Goal: Task Accomplishment & Management: Contribute content

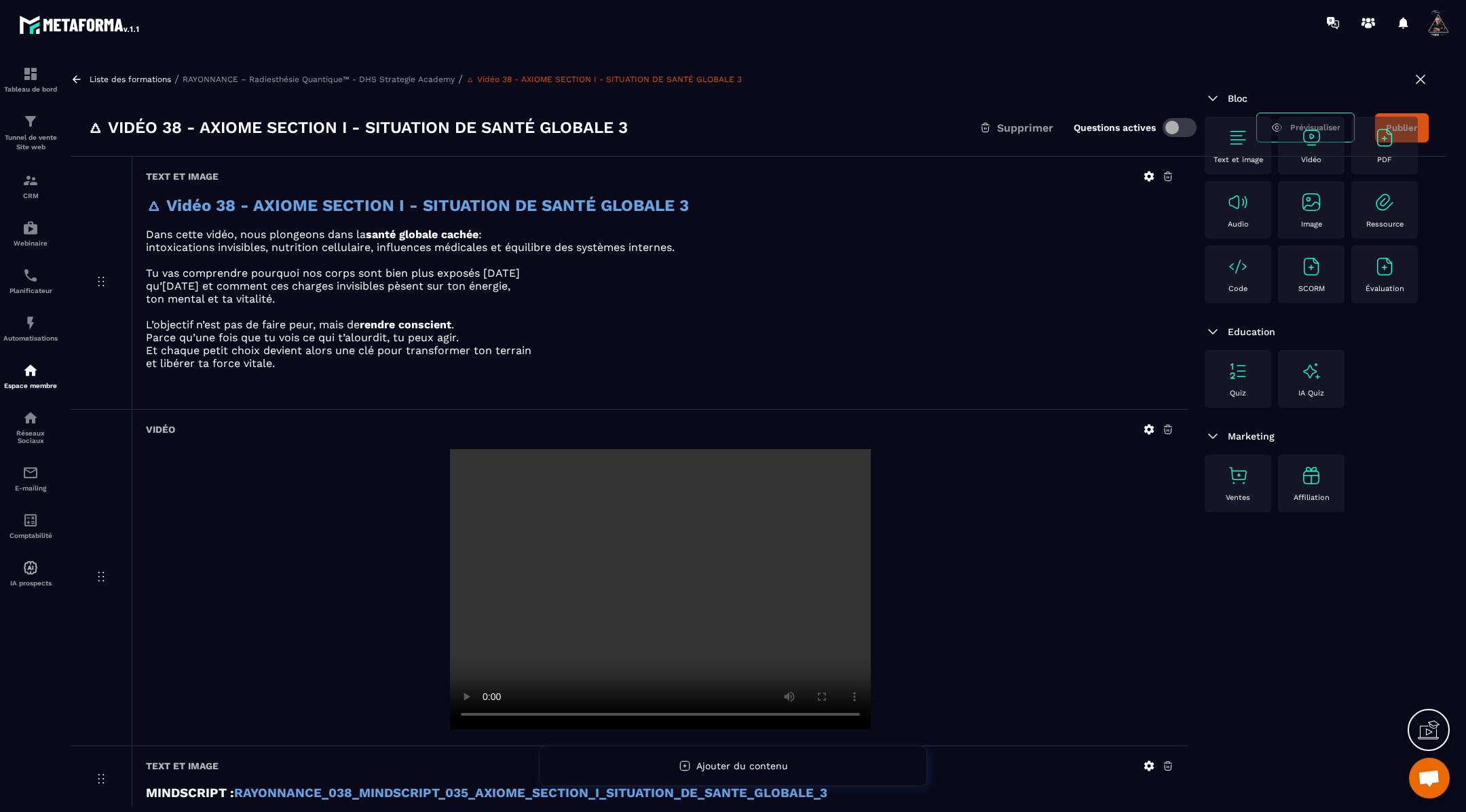
scroll to position [242, 0]
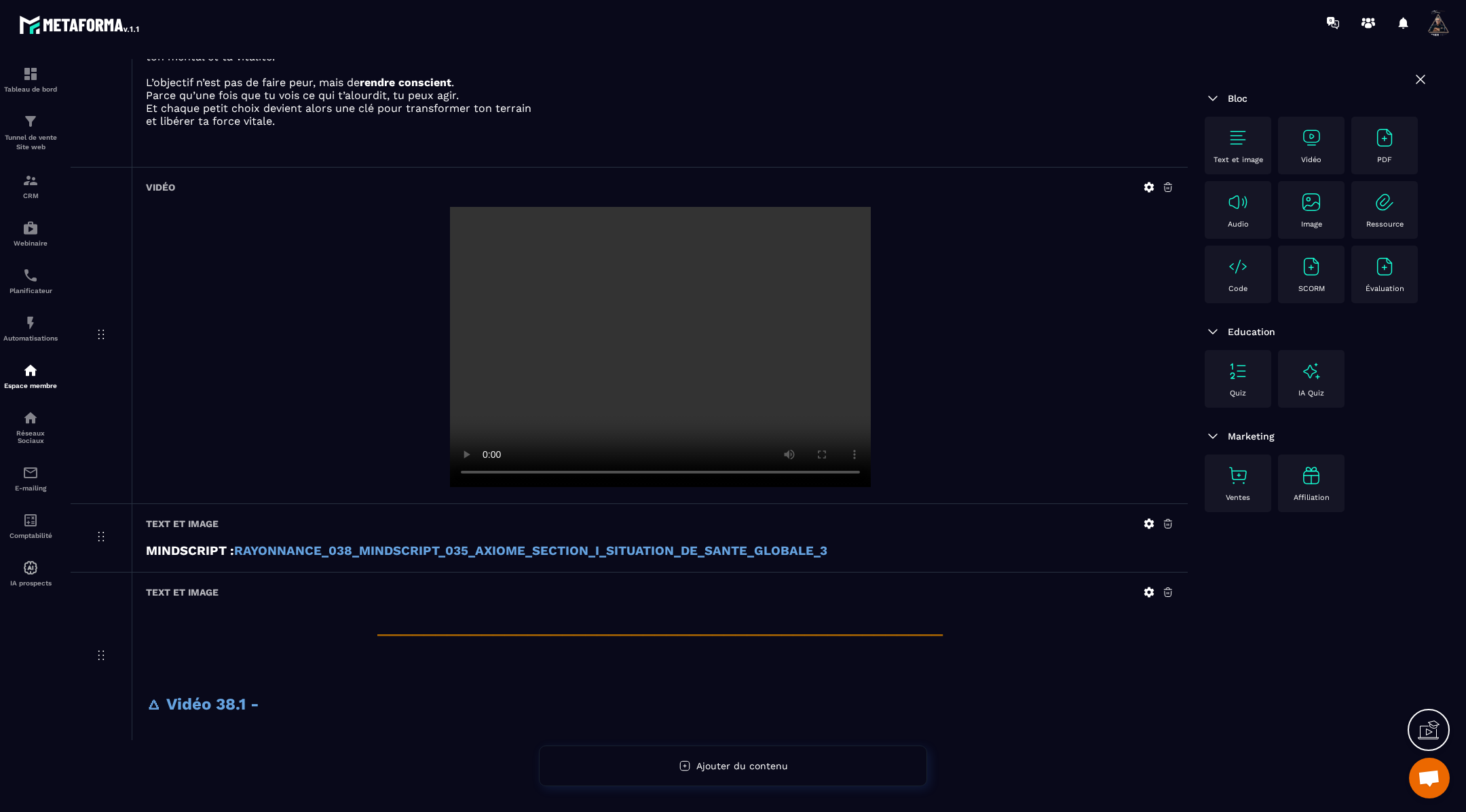
click at [1151, 588] on icon at bounding box center [1149, 592] width 10 height 10
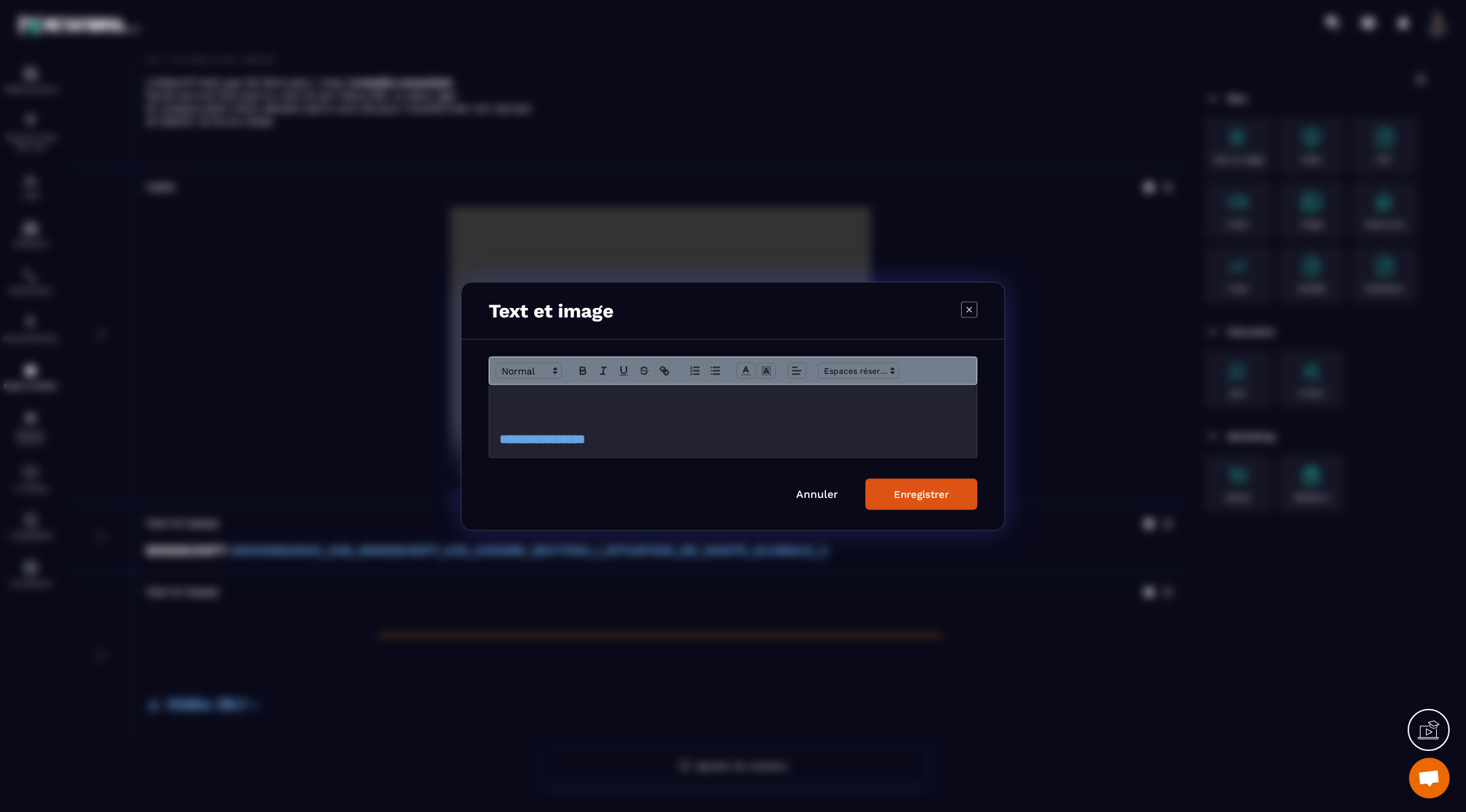
scroll to position [56, 0]
drag, startPoint x: 592, startPoint y: 425, endPoint x: 491, endPoint y: 425, distance: 101.0
click at [491, 425] on div "**********" at bounding box center [733, 420] width 488 height 72
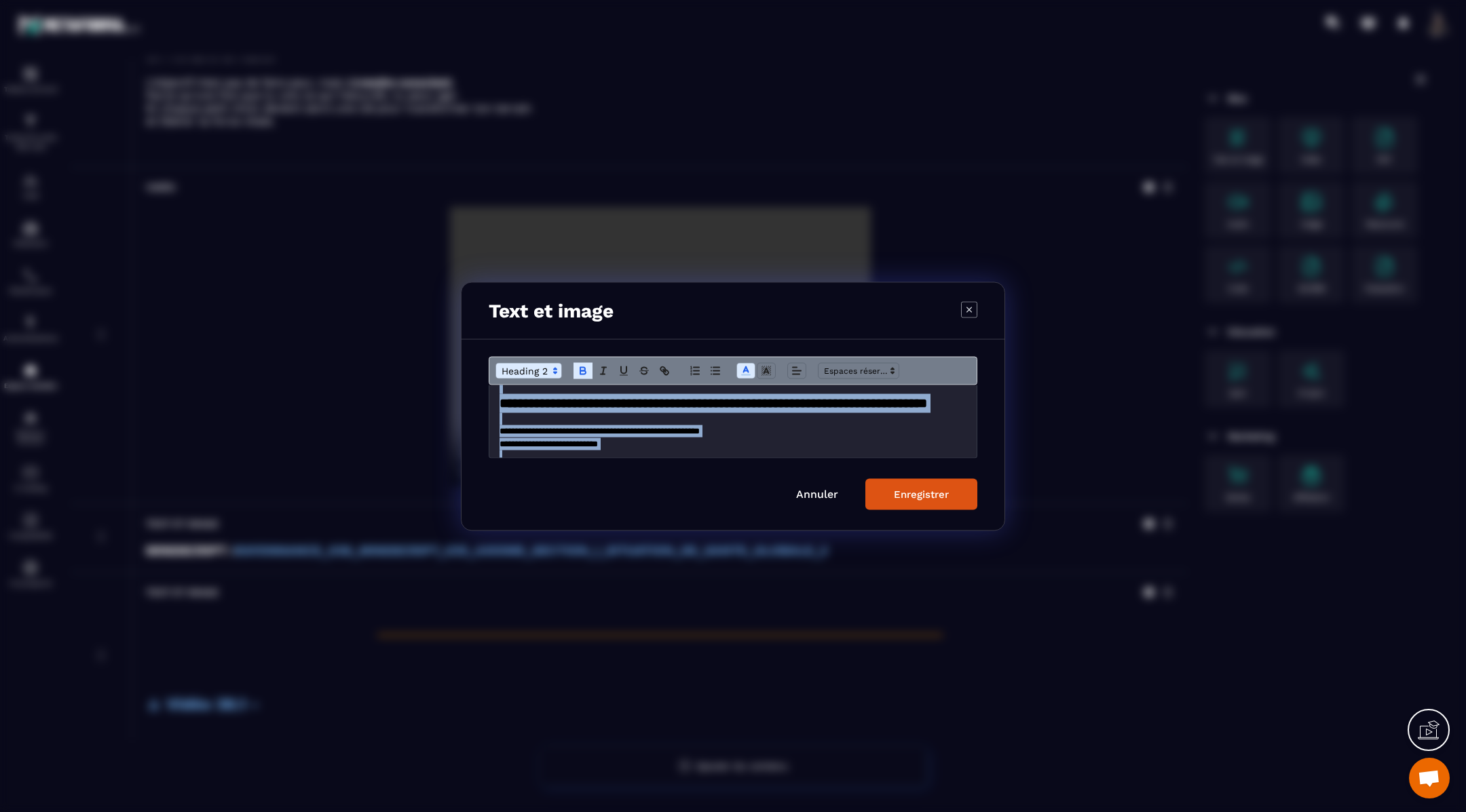
scroll to position [0, 0]
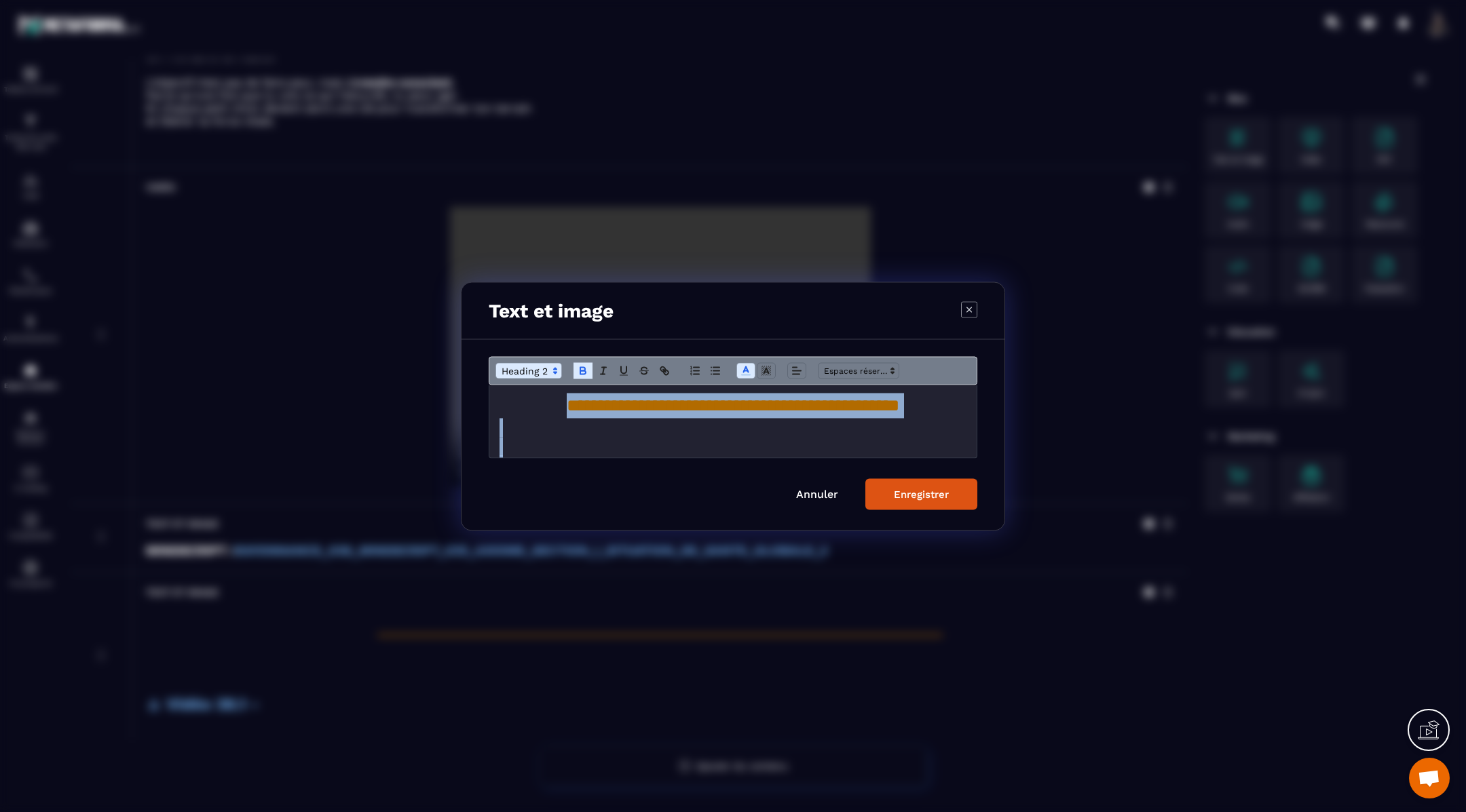
drag, startPoint x: 507, startPoint y: 447, endPoint x: 503, endPoint y: 371, distance: 76.1
click at [503, 371] on div "**********" at bounding box center [732, 407] width 488 height 102
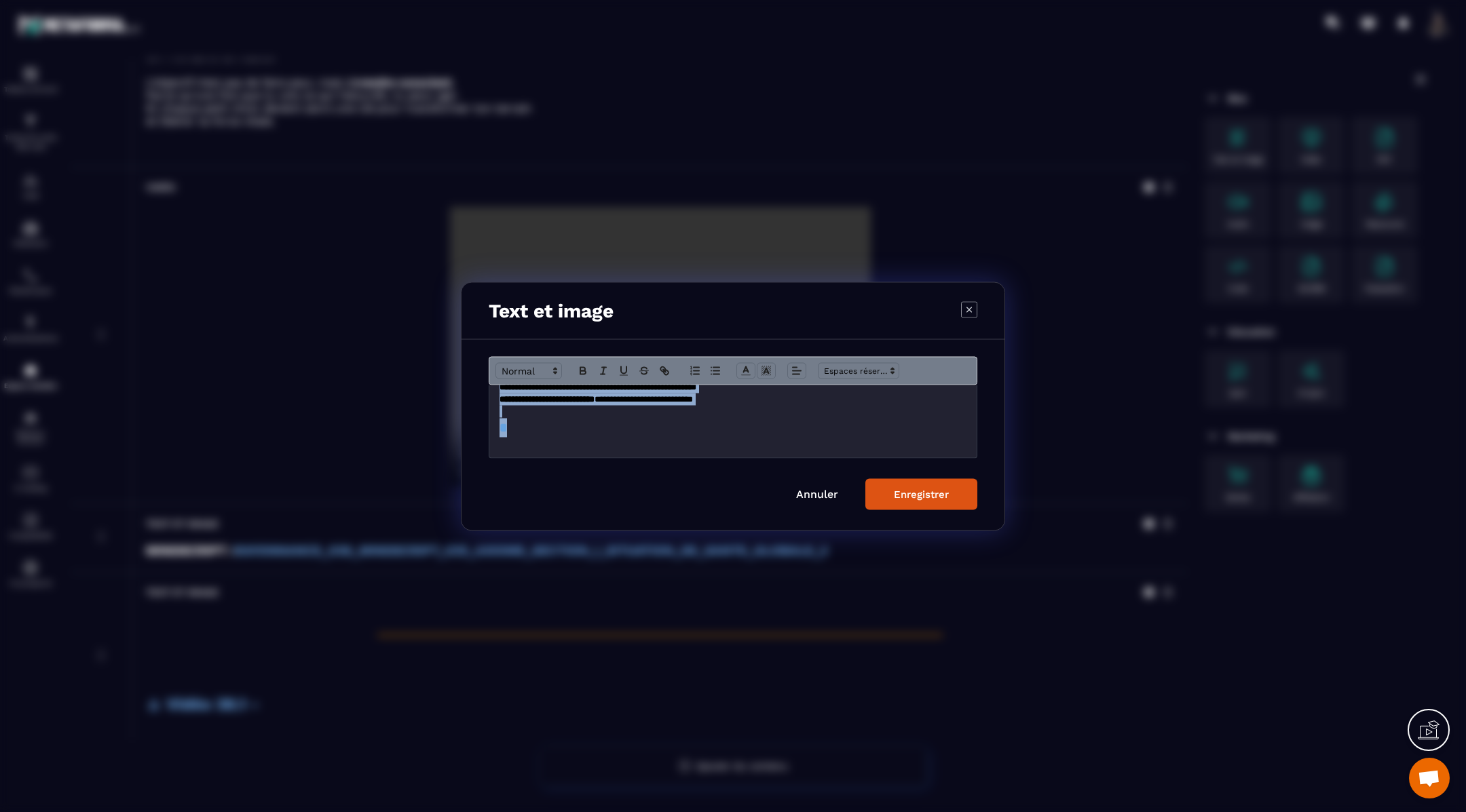
scroll to position [293, 0]
click at [556, 434] on h2 "Modal window" at bounding box center [733, 427] width 468 height 19
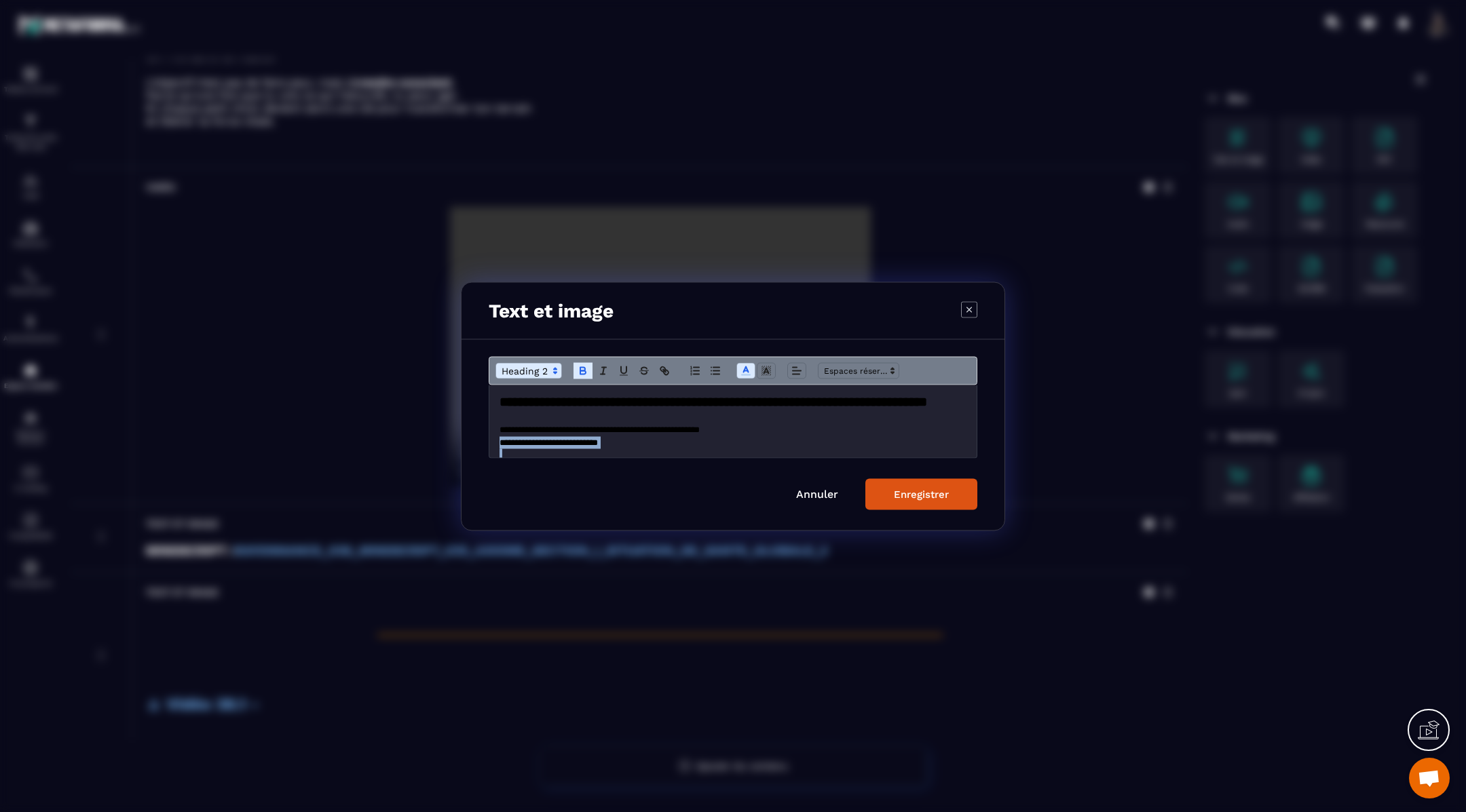
scroll to position [96, 0]
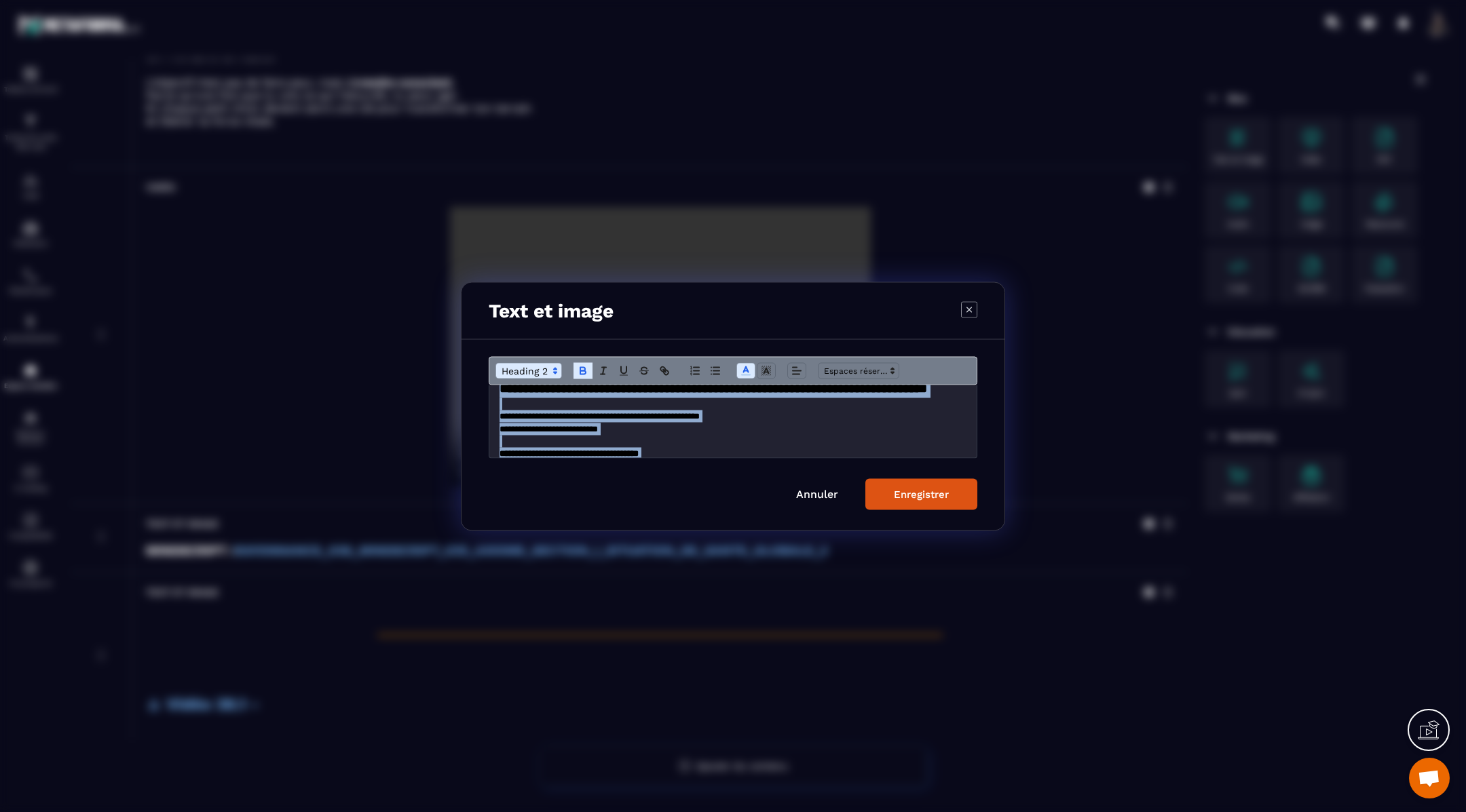
drag, startPoint x: 556, startPoint y: 434, endPoint x: 495, endPoint y: 395, distance: 72.4
click at [495, 395] on div "**********" at bounding box center [733, 420] width 488 height 72
click at [748, 365] on icon "Modal window" at bounding box center [746, 371] width 12 height 12
click at [749, 397] on span "Modal window" at bounding box center [748, 401] width 11 height 11
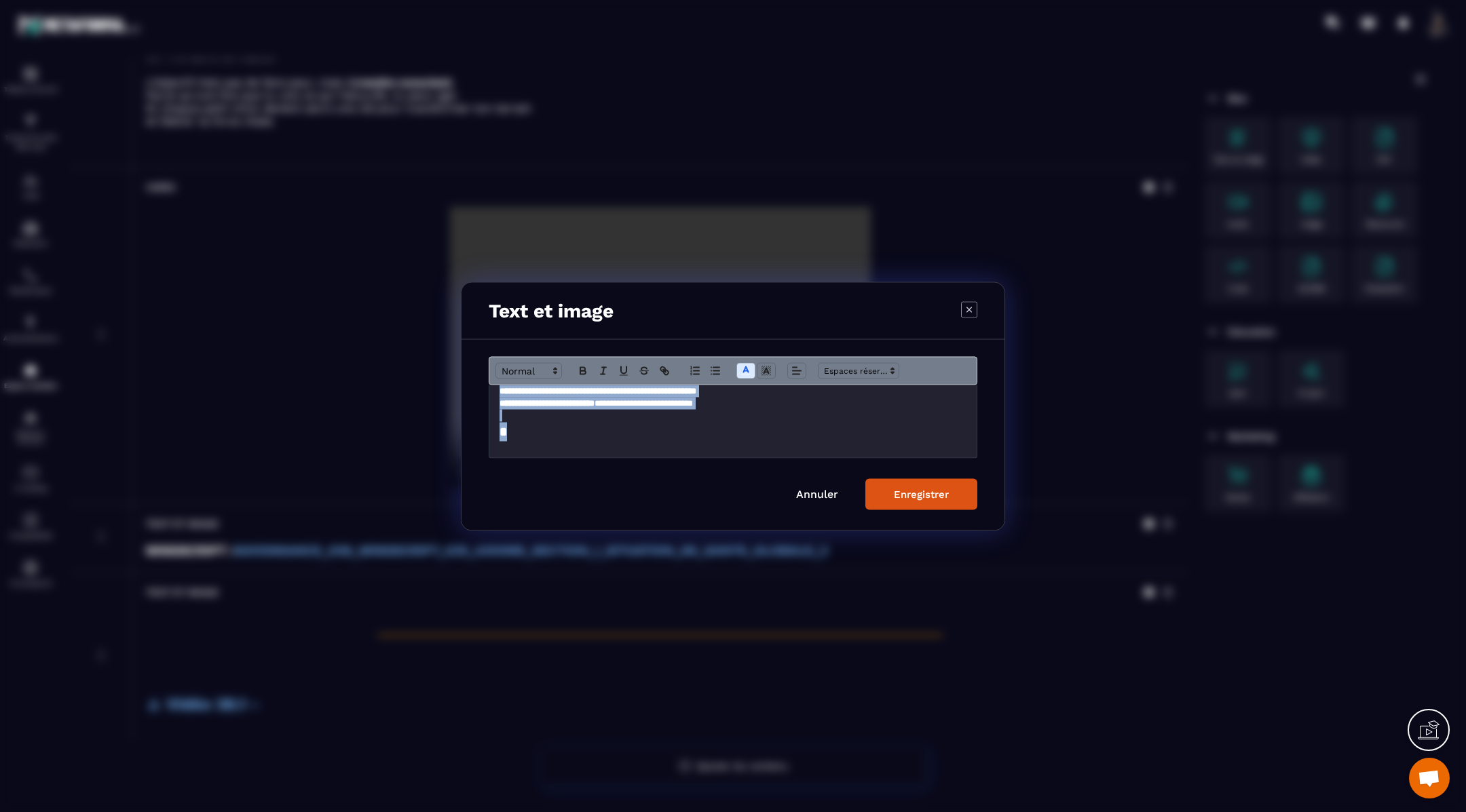
click at [904, 491] on div "Enregistrer" at bounding box center [922, 494] width 55 height 12
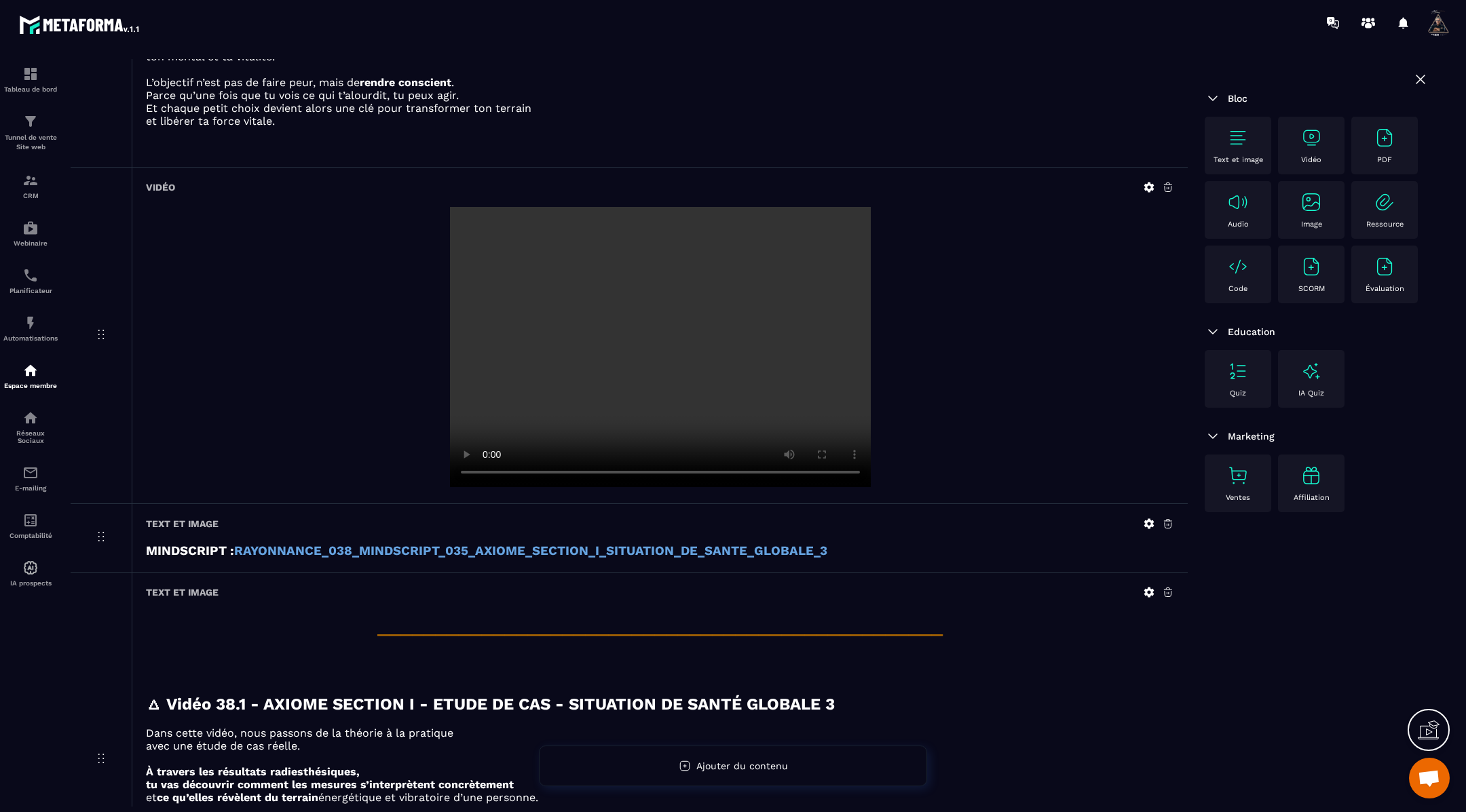
click at [1144, 586] on icon at bounding box center [1149, 592] width 12 height 12
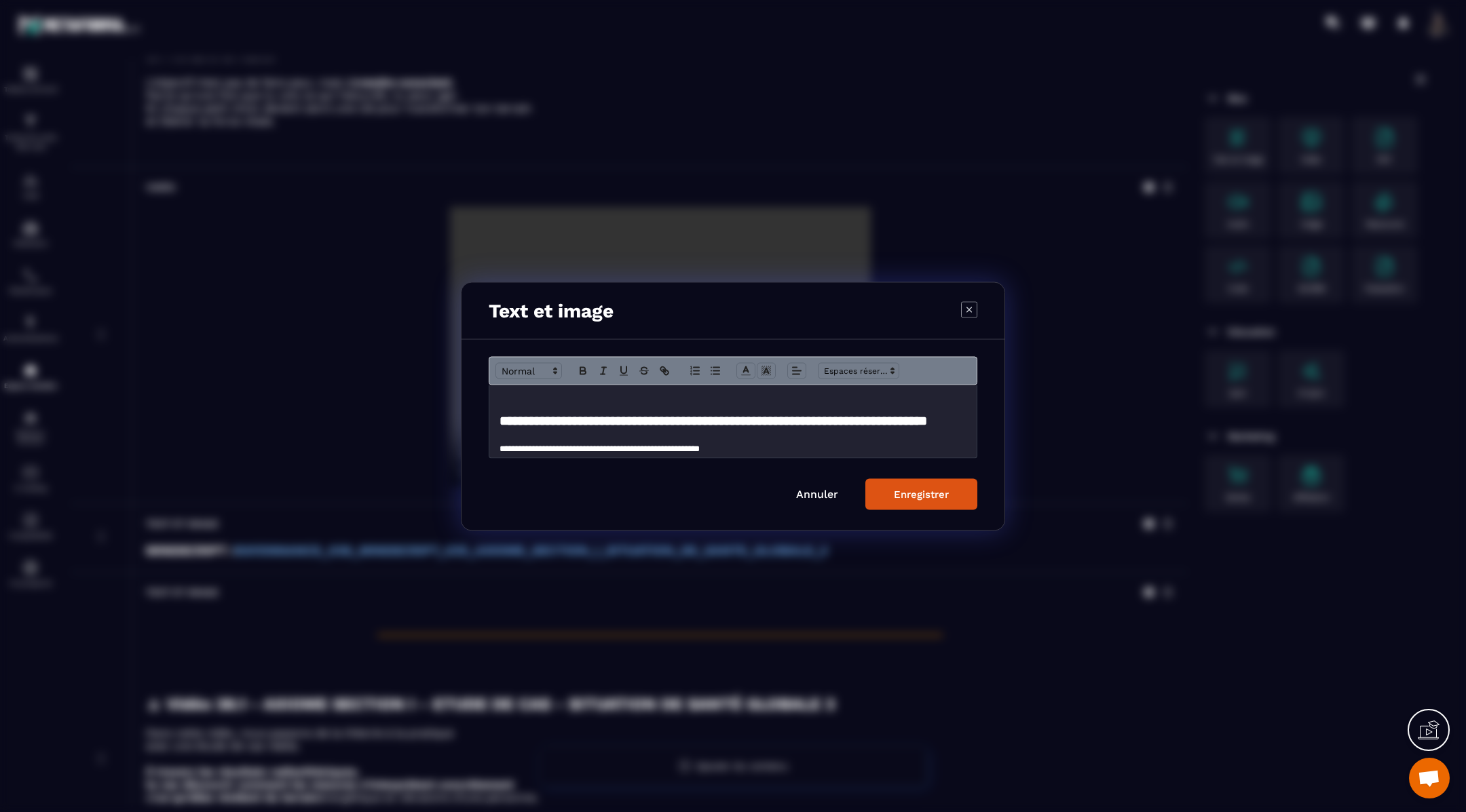
scroll to position [66, 0]
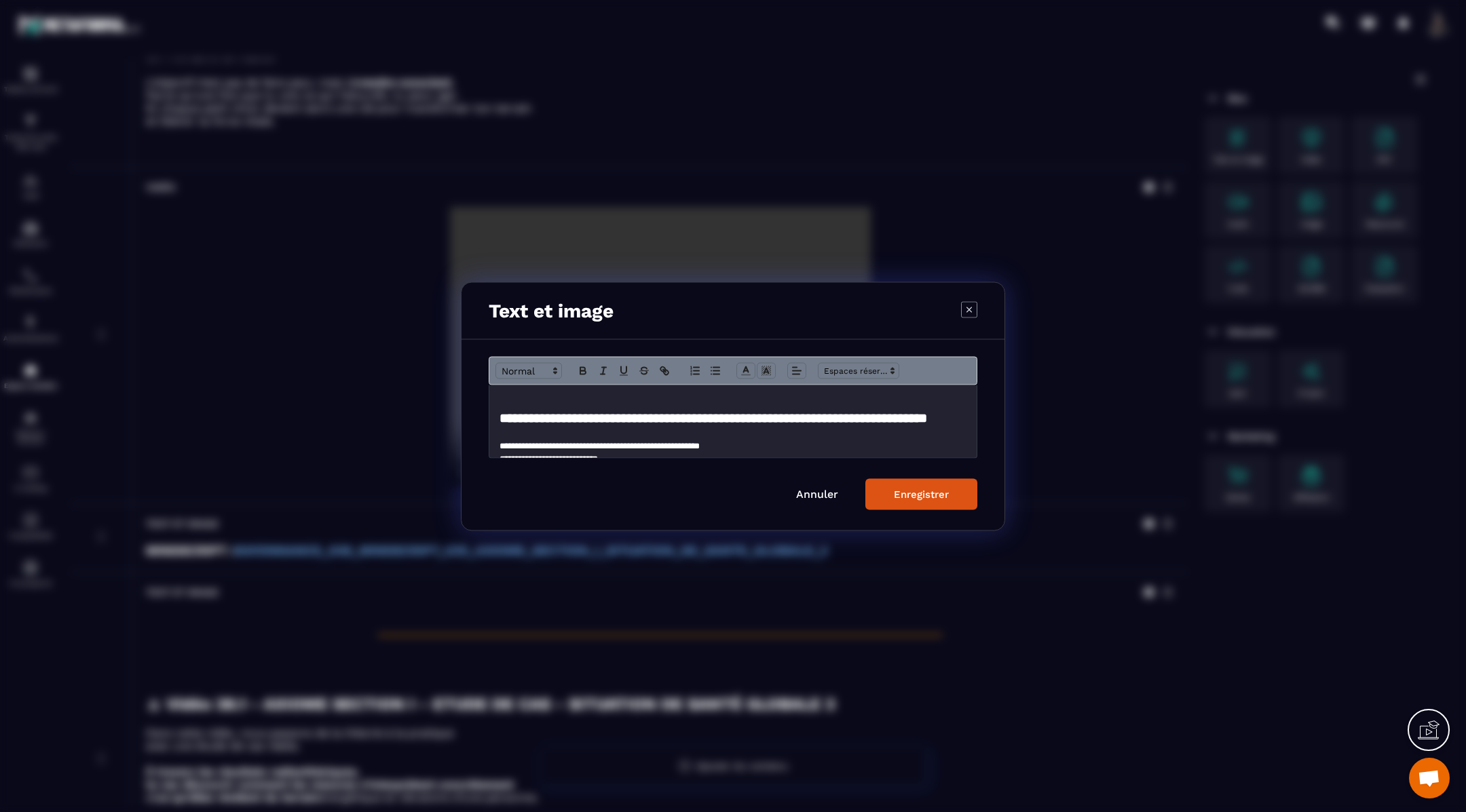
click at [779, 416] on strong "**********" at bounding box center [713, 417] width 428 height 13
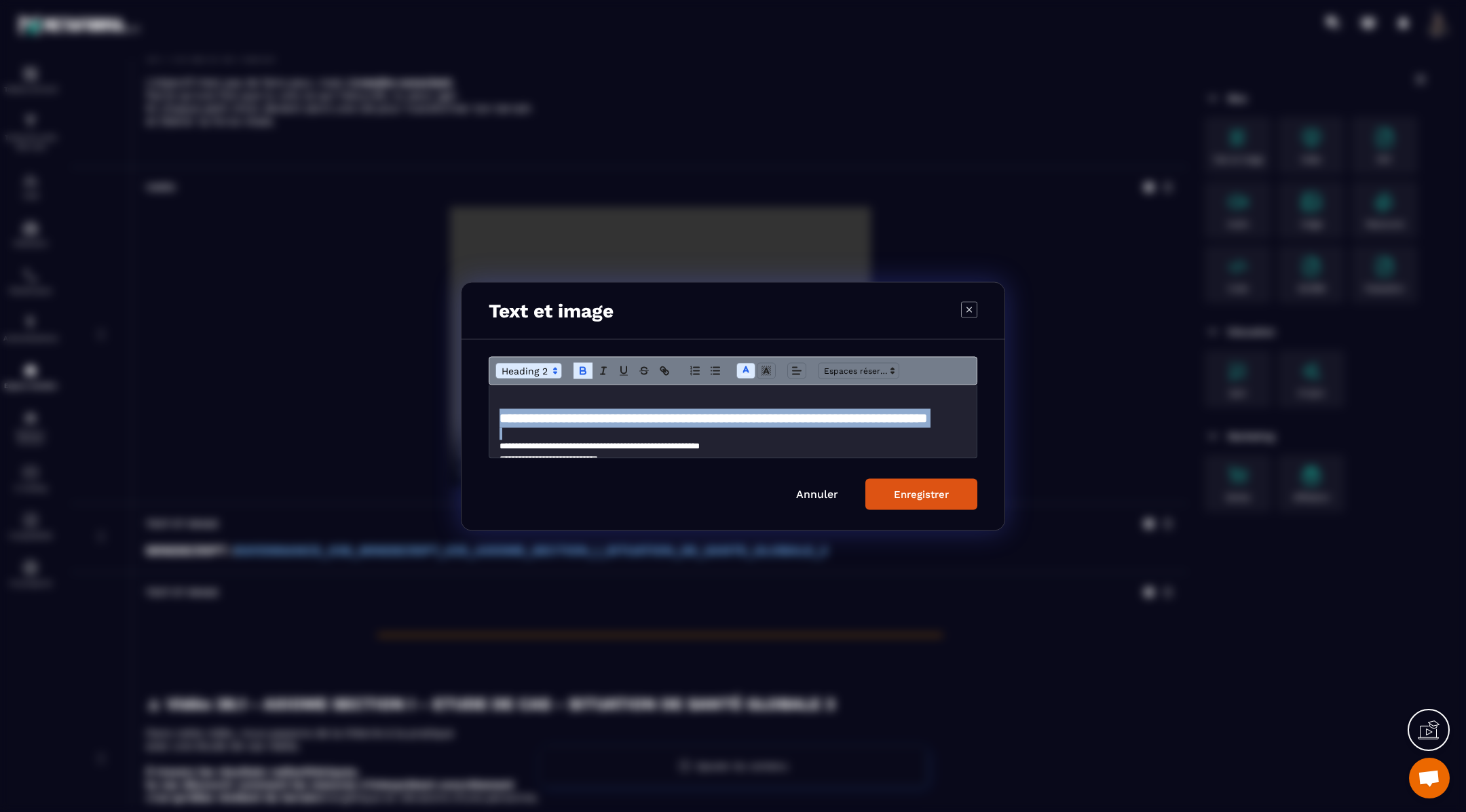
click at [747, 367] on polyline "Modal window" at bounding box center [746, 369] width 5 height 6
click at [816, 416] on span "Modal window" at bounding box center [815, 414] width 11 height 11
click at [931, 493] on div "Enregistrer" at bounding box center [922, 494] width 55 height 12
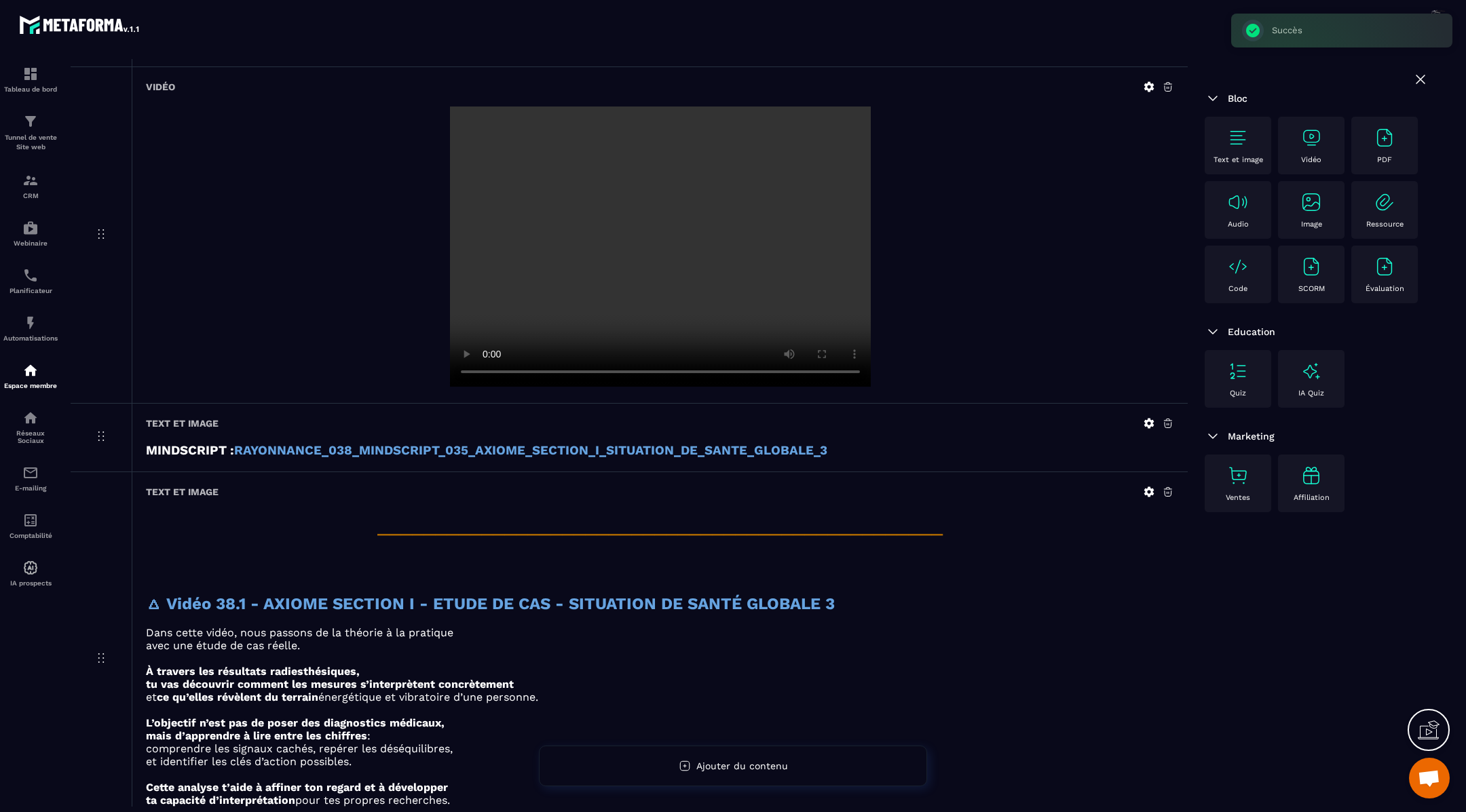
scroll to position [445, 0]
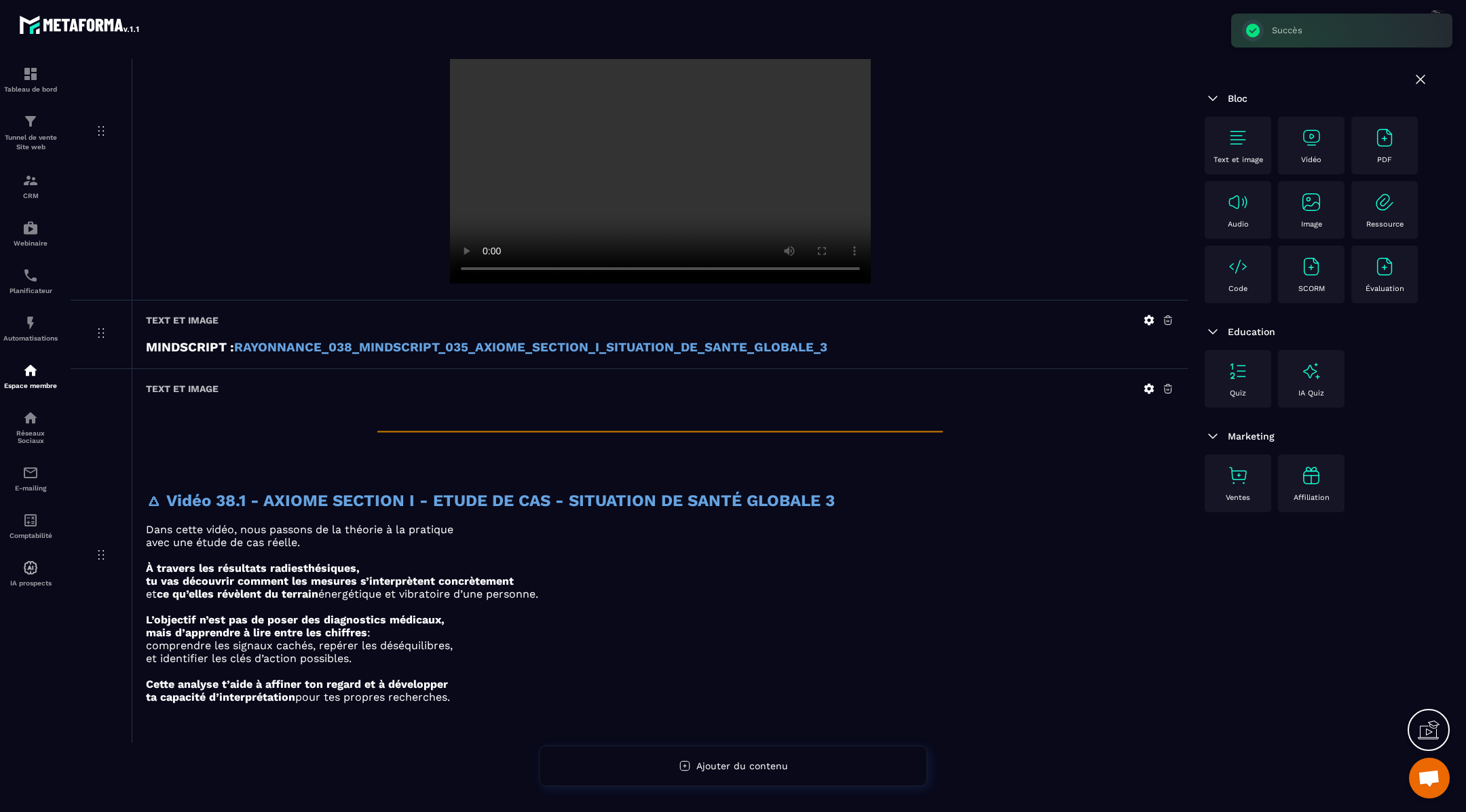
click at [1314, 143] on img at bounding box center [1311, 137] width 21 height 21
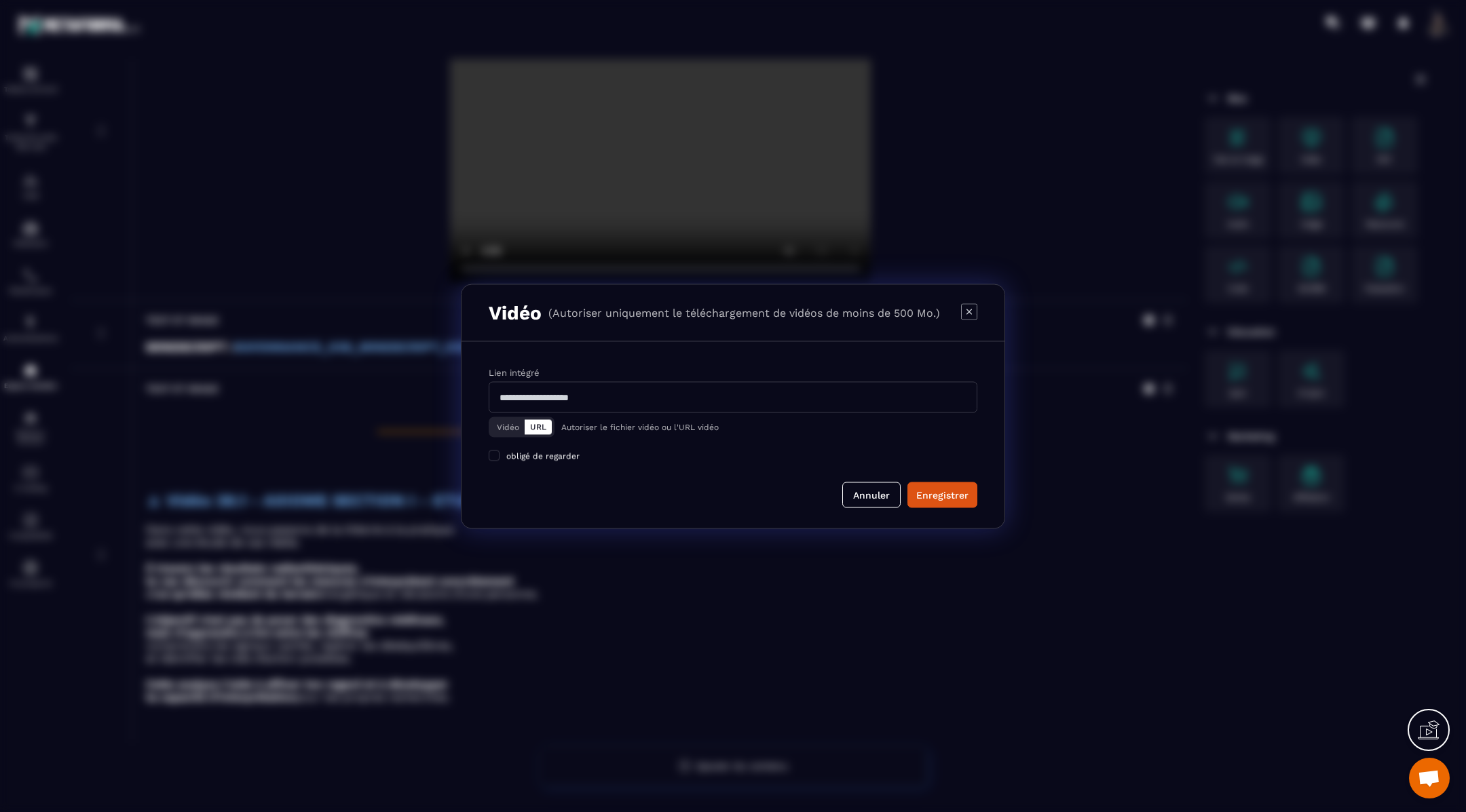
click at [506, 426] on button "Vidéo" at bounding box center [508, 427] width 33 height 15
click at [539, 390] on div "Télécharger un fichier" at bounding box center [733, 397] width 490 height 30
click at [0, 0] on input "Vidéo Télécharger un fichier" at bounding box center [0, 0] width 0 height 0
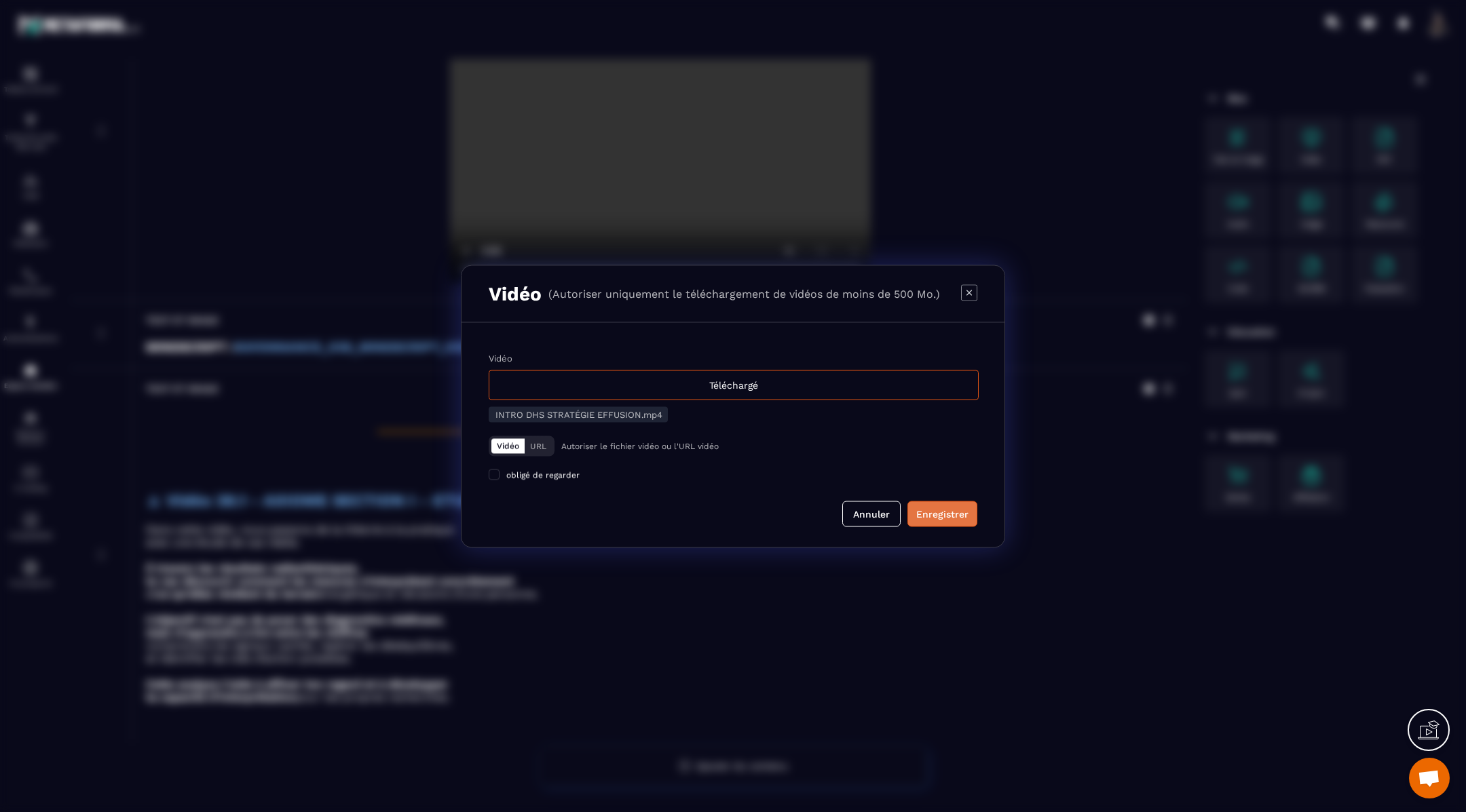
click at [953, 512] on div "Enregistrer" at bounding box center [942, 514] width 53 height 14
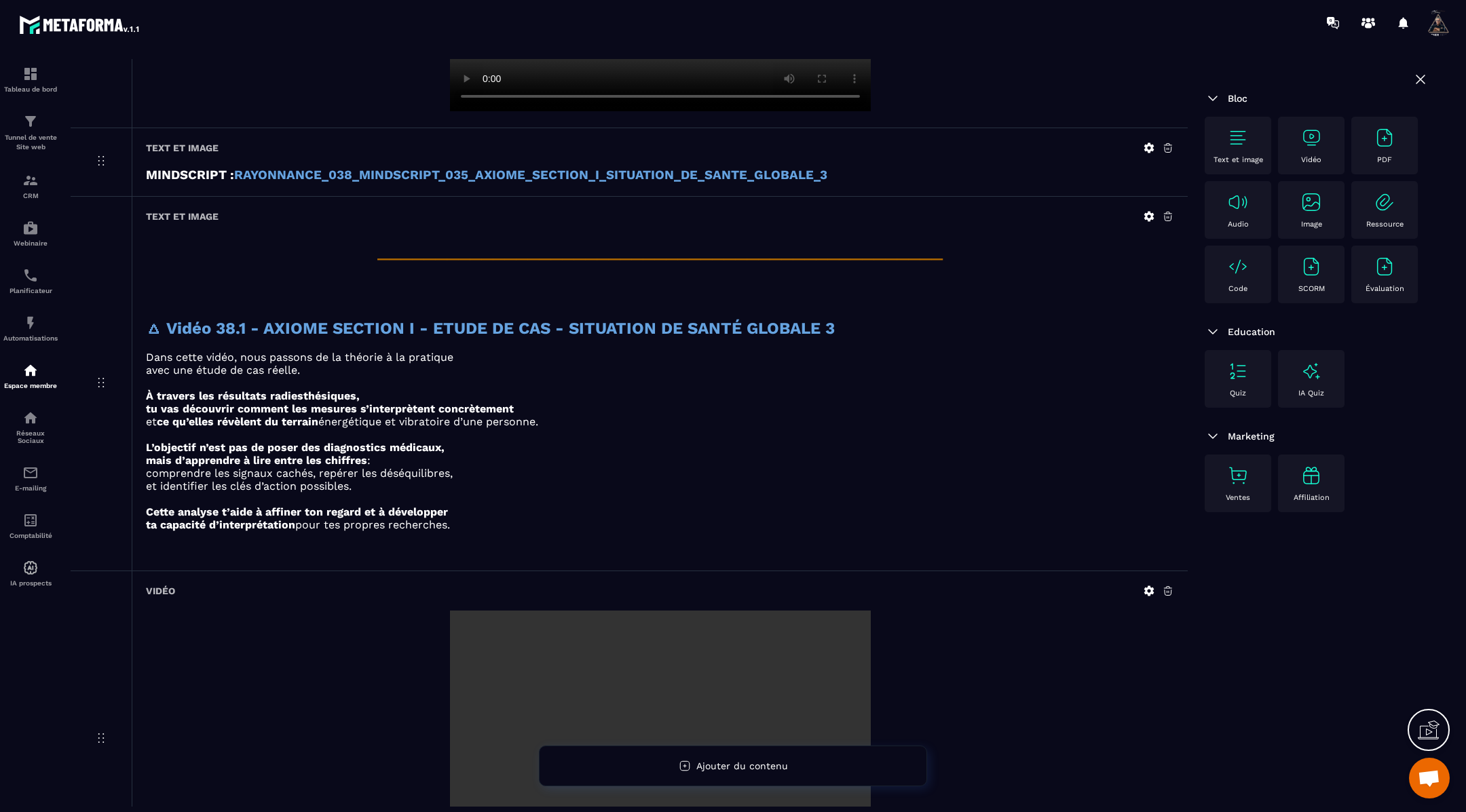
scroll to position [625, 0]
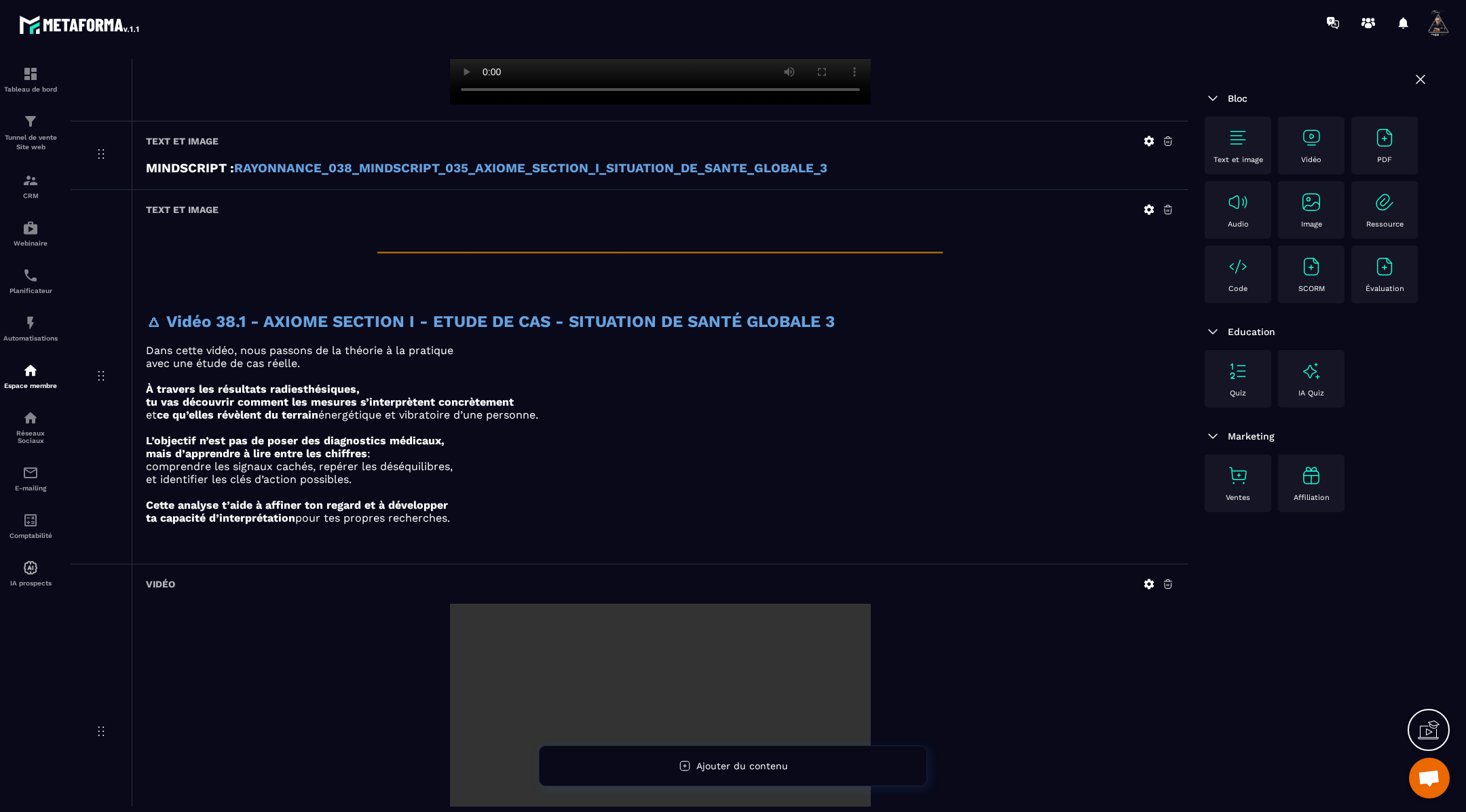
click at [1146, 206] on icon at bounding box center [1149, 210] width 10 height 10
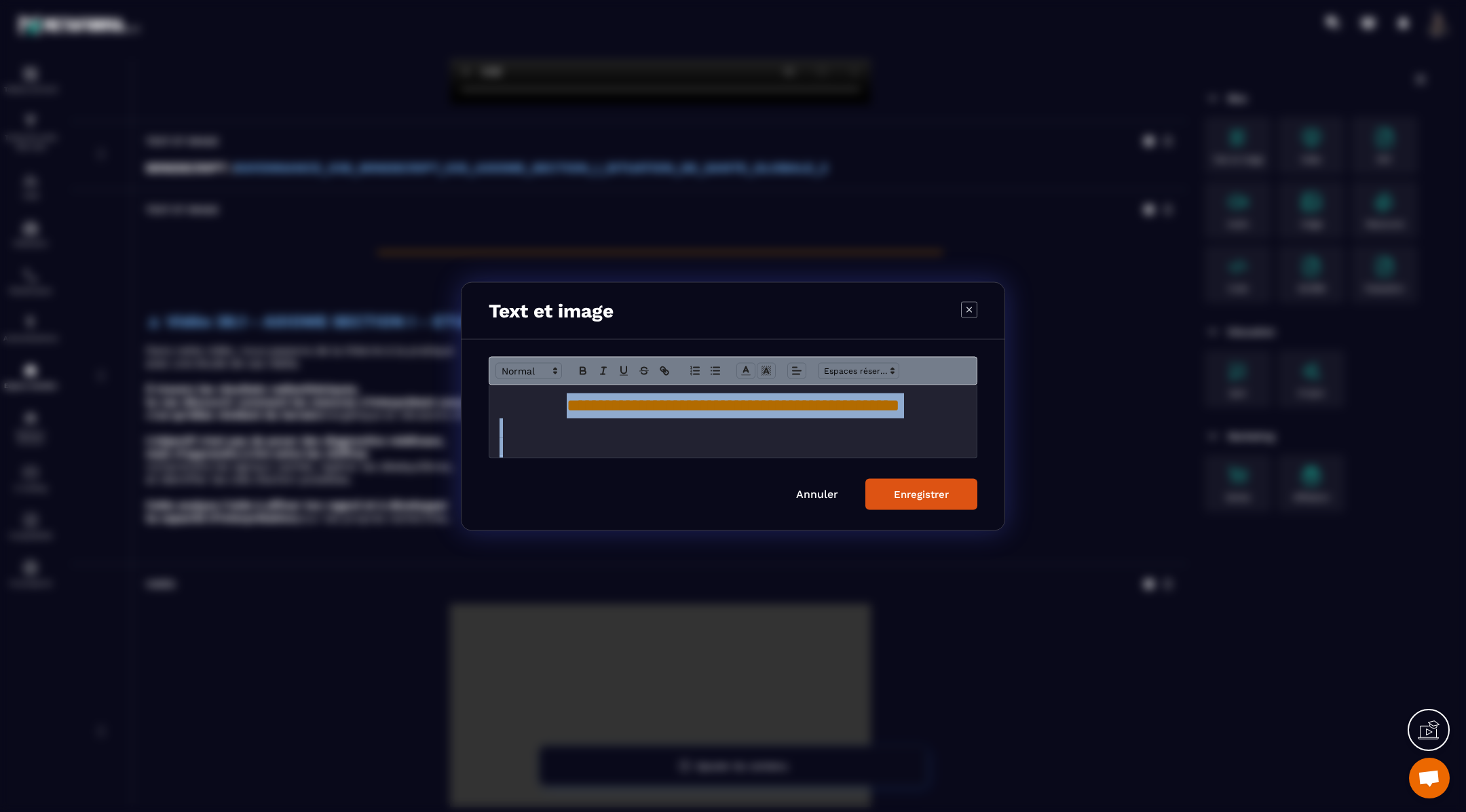
scroll to position [293, 0]
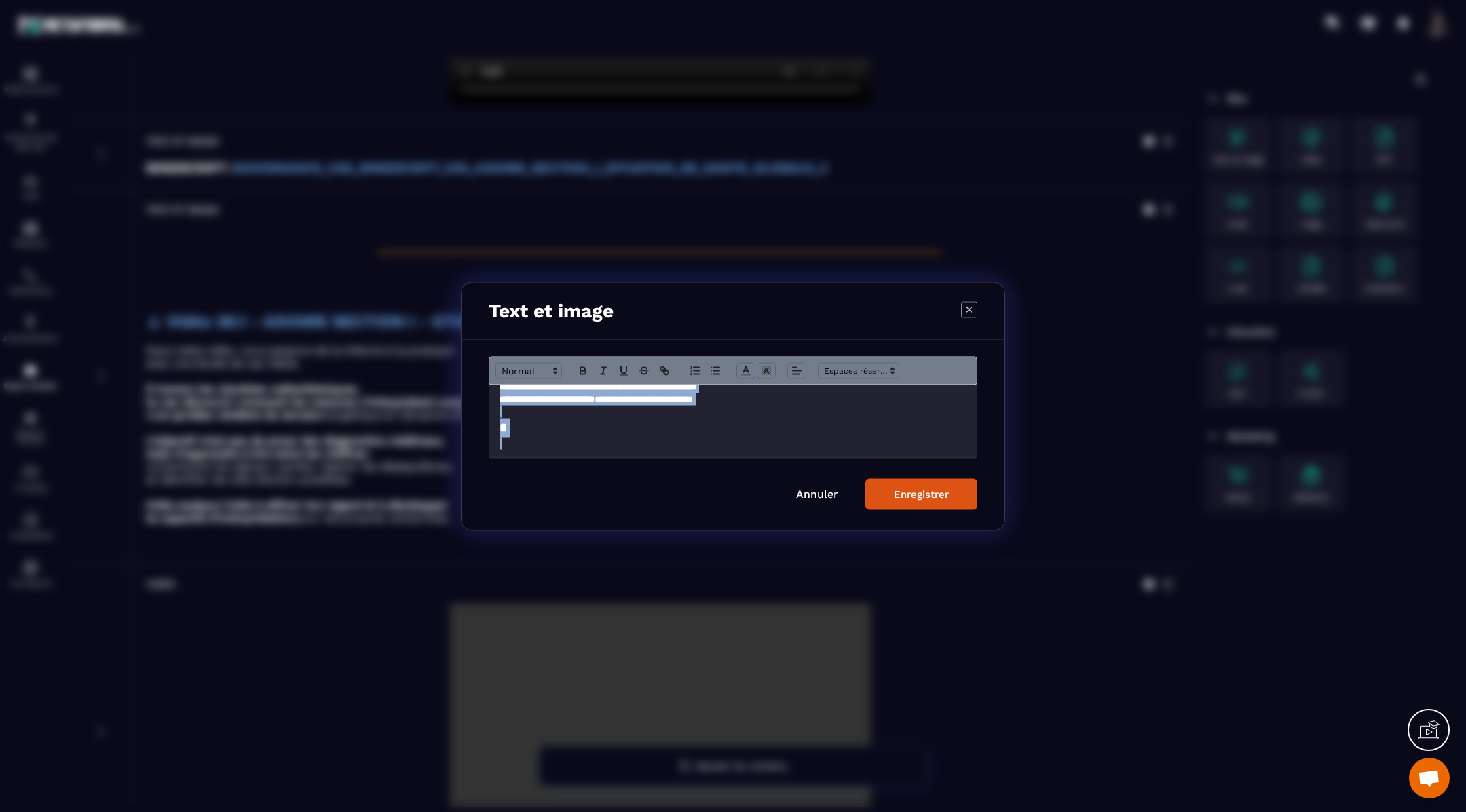
drag, startPoint x: 494, startPoint y: 412, endPoint x: 570, endPoint y: 501, distance: 117.0
click at [570, 501] on form "**********" at bounding box center [732, 433] width 488 height 153
copy div "**********"
click at [905, 490] on div "Enregistrer" at bounding box center [922, 494] width 55 height 12
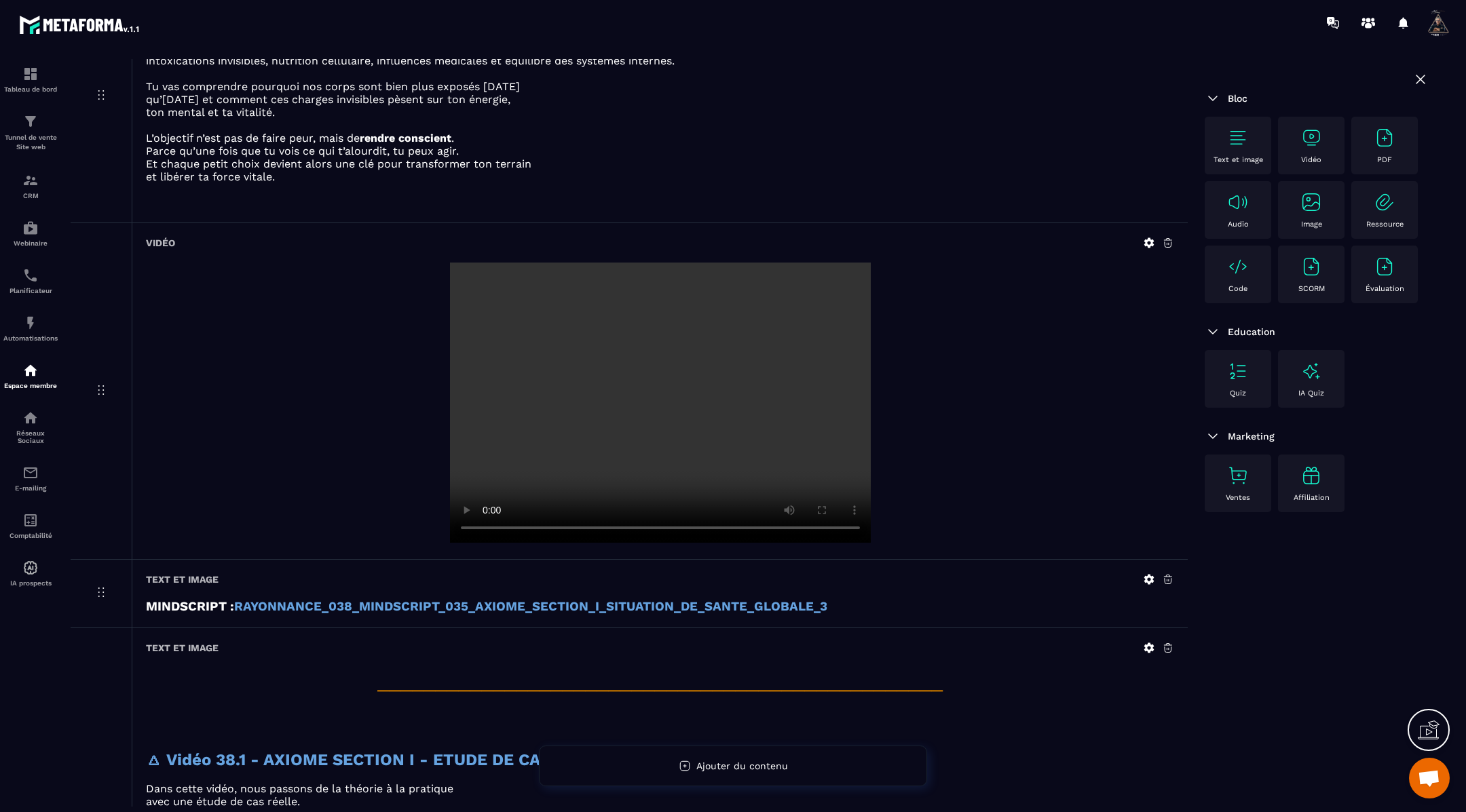
scroll to position [0, 0]
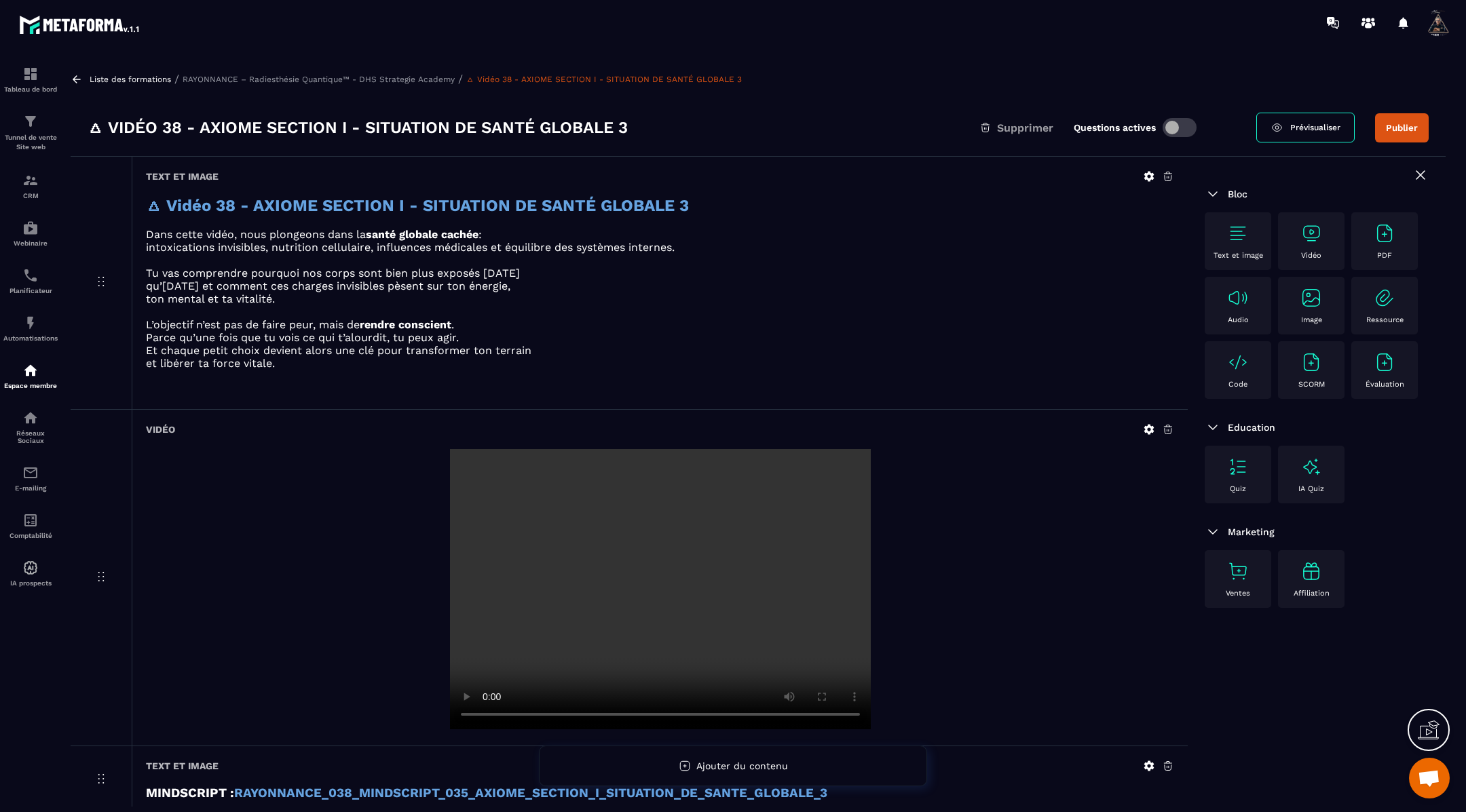
click at [79, 77] on icon at bounding box center [77, 79] width 12 height 12
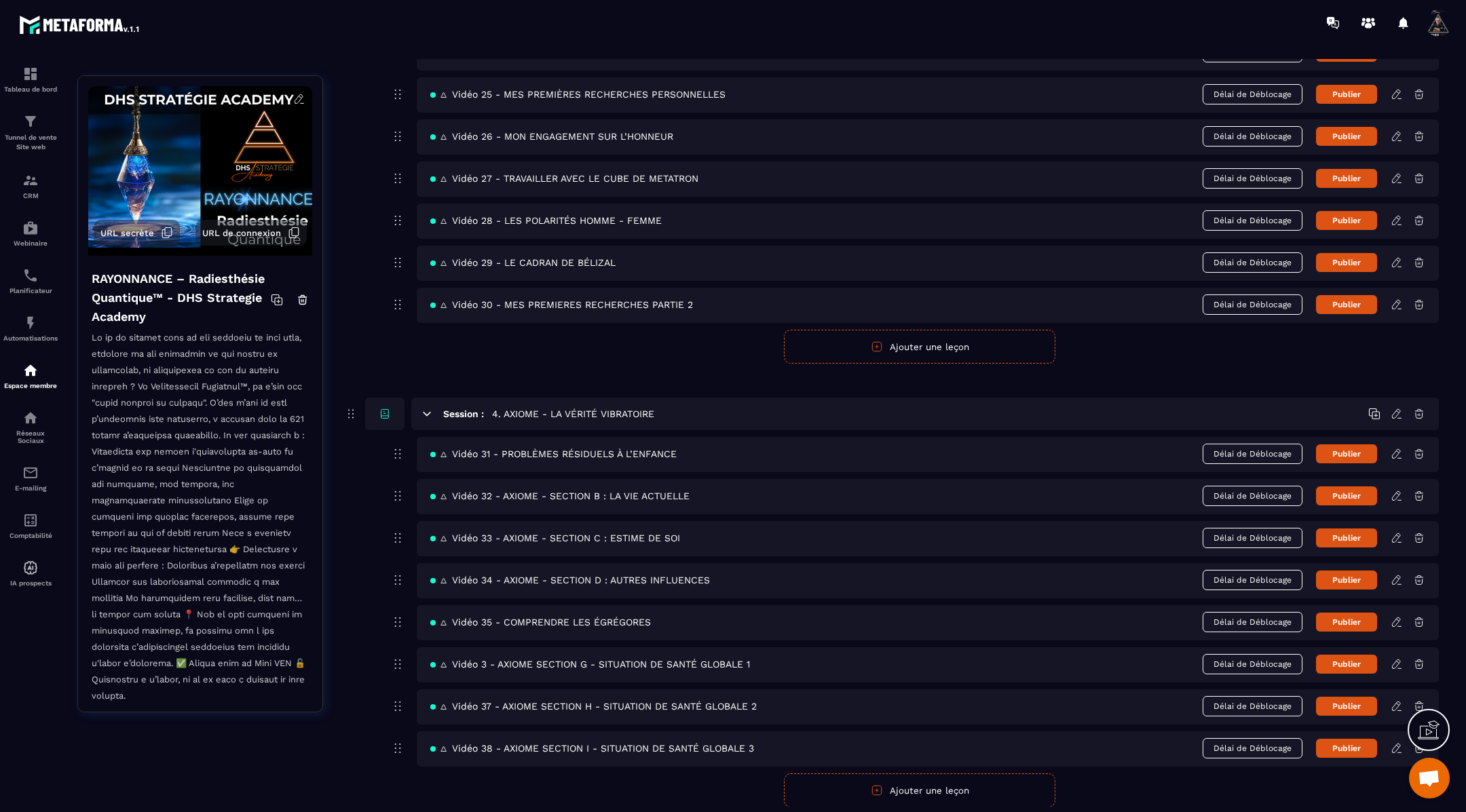
scroll to position [1391, 0]
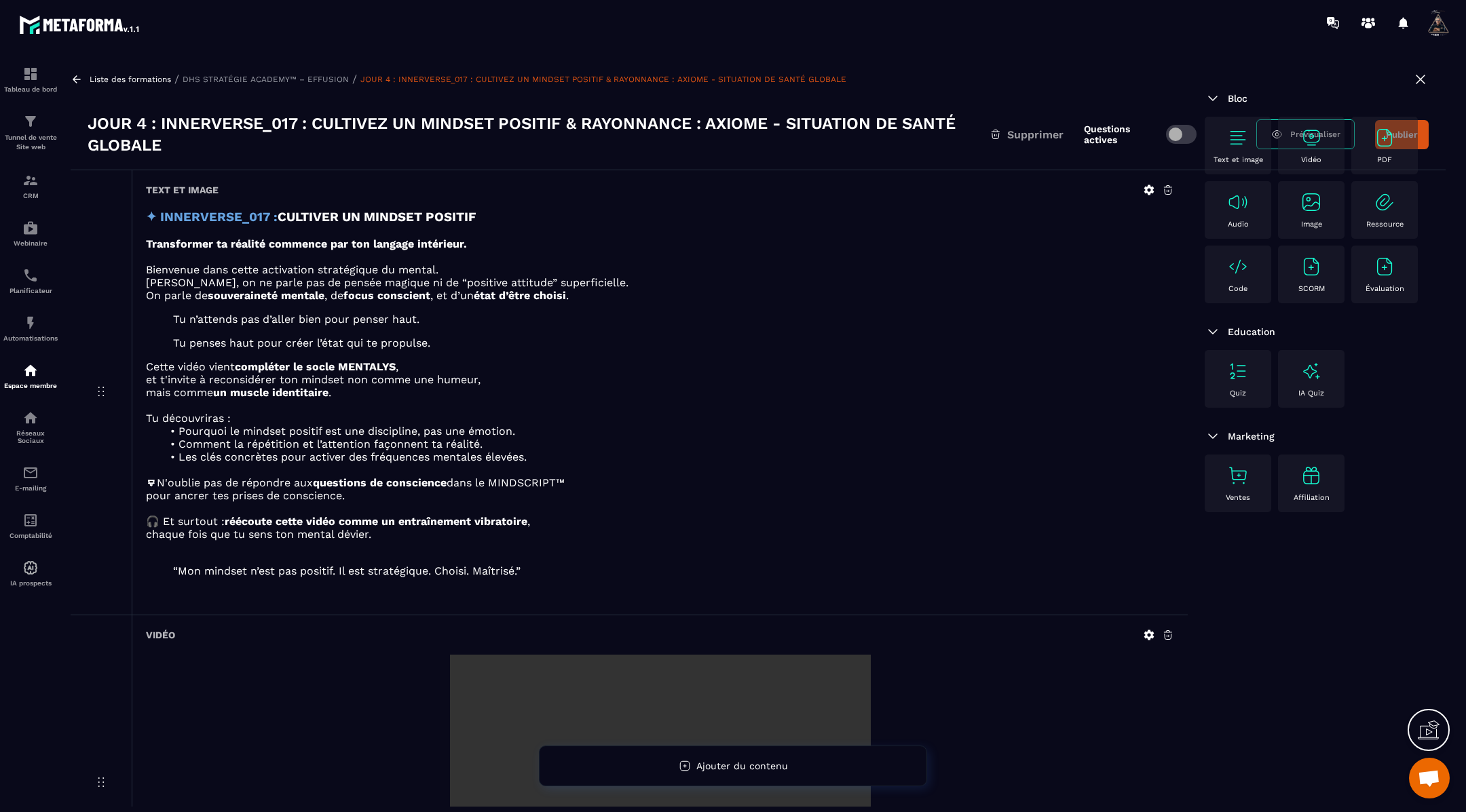
scroll to position [4969, 0]
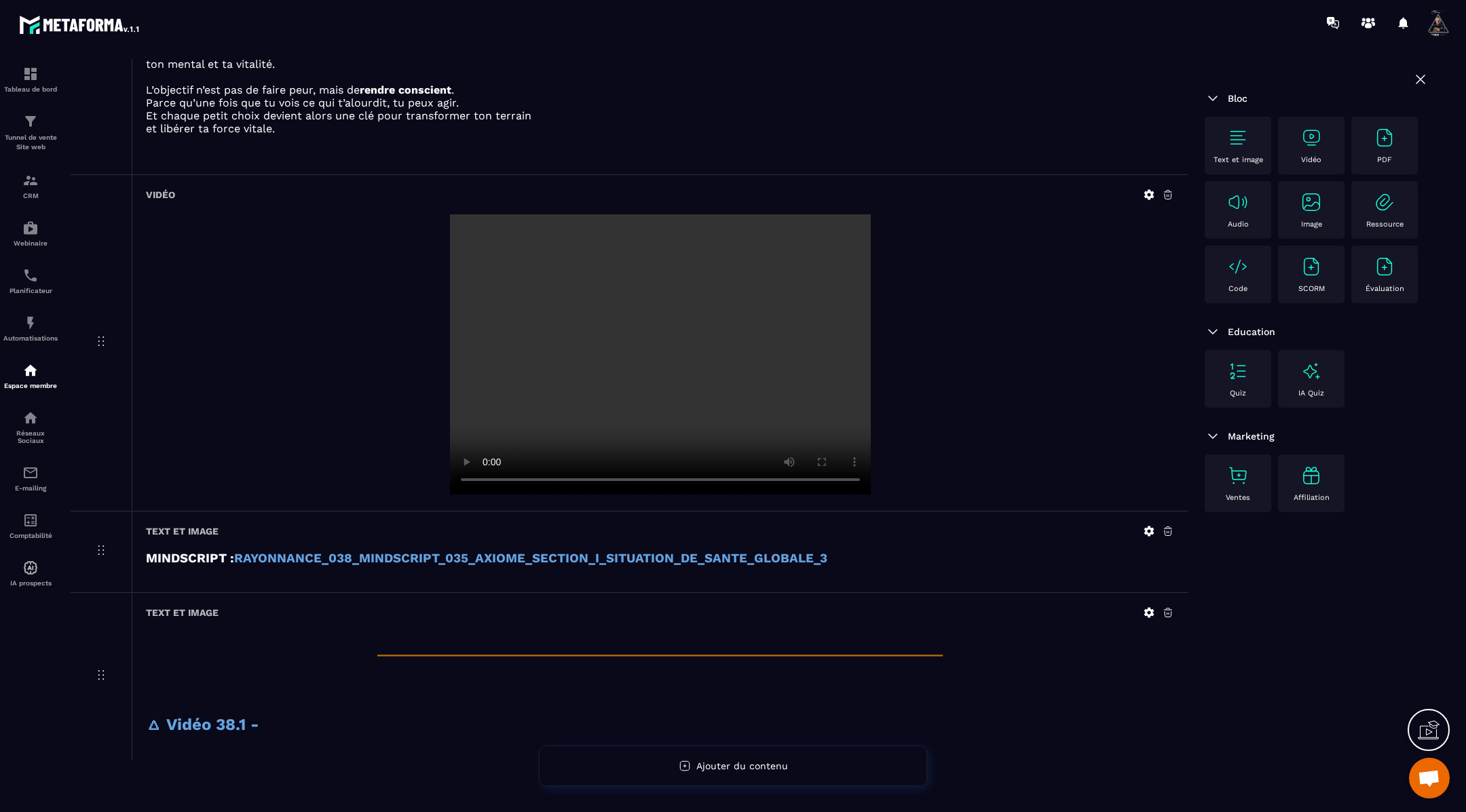
click at [1150, 607] on icon at bounding box center [1149, 612] width 10 height 10
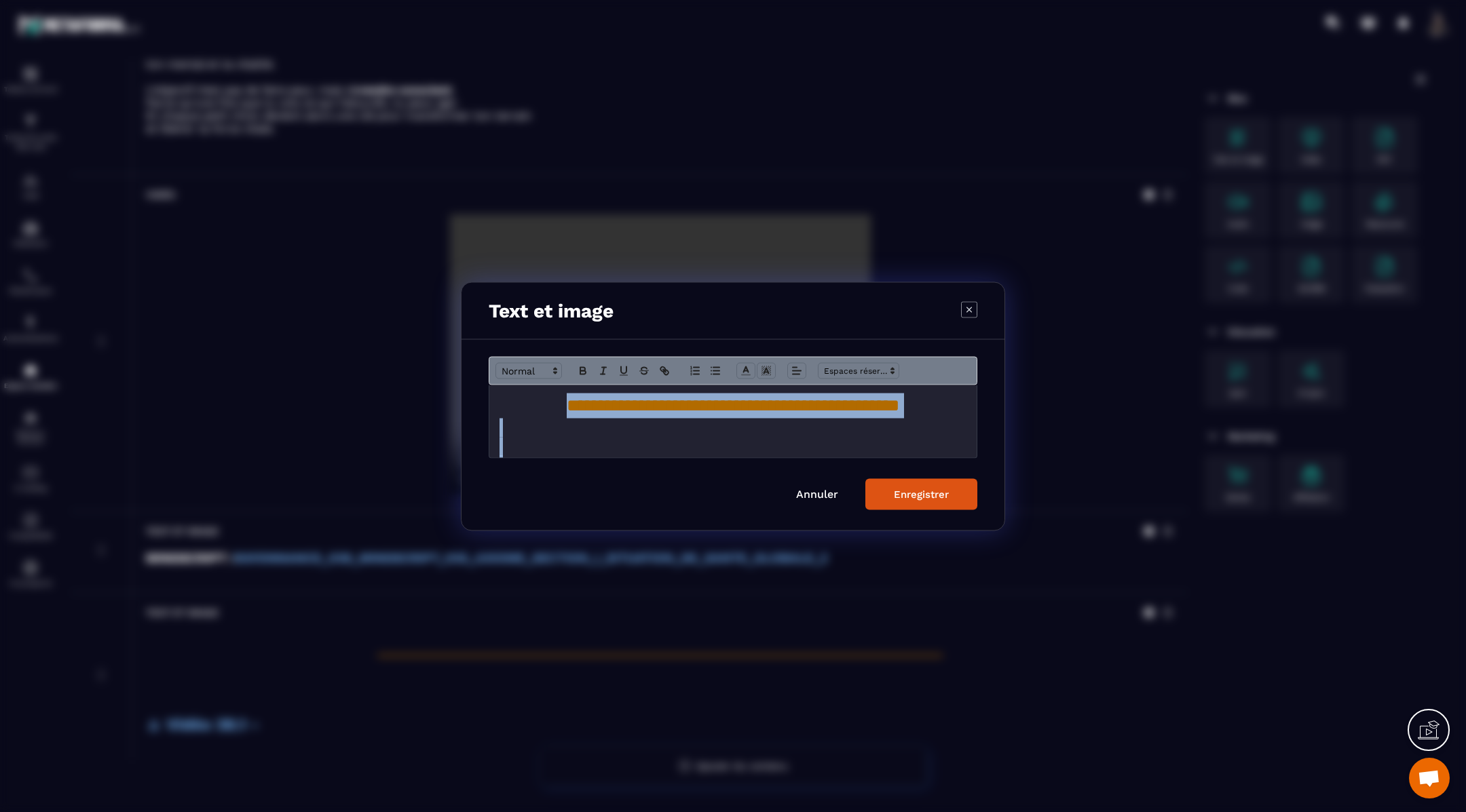
scroll to position [56, 0]
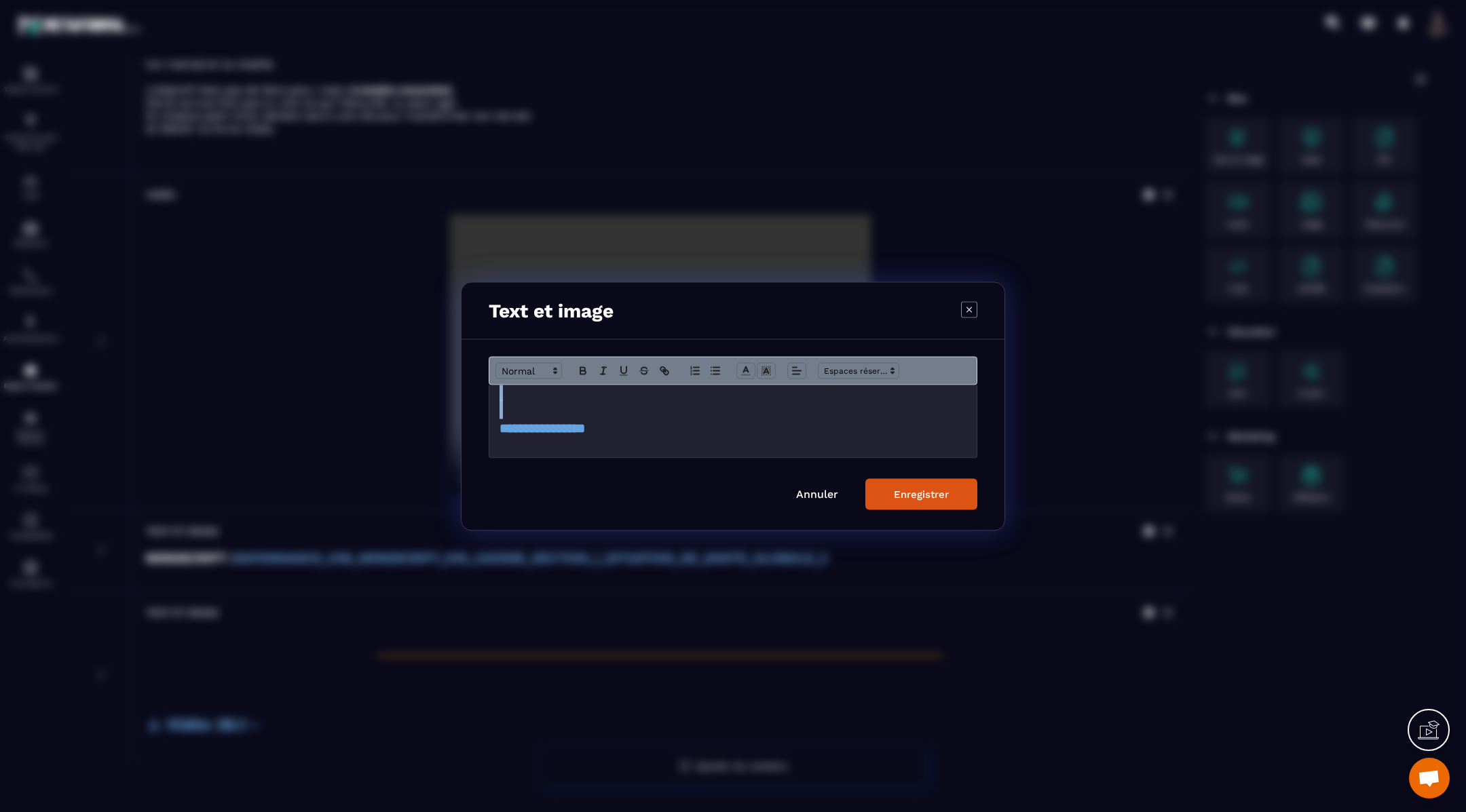
drag, startPoint x: 496, startPoint y: 414, endPoint x: 651, endPoint y: 530, distance: 193.6
click at [651, 530] on section "**********" at bounding box center [733, 406] width 1466 height 812
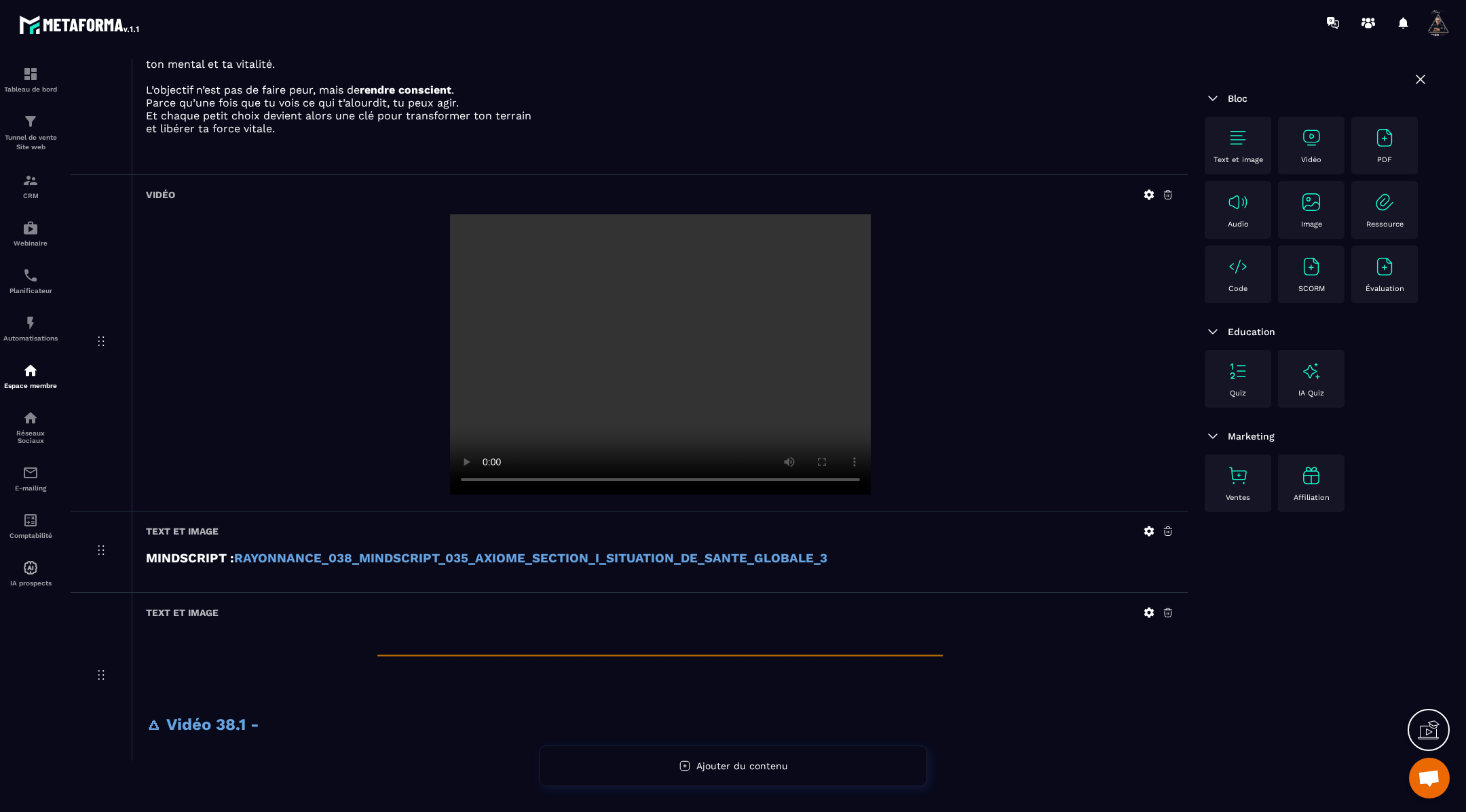
scroll to position [0, 0]
click at [1148, 607] on icon at bounding box center [1149, 612] width 10 height 10
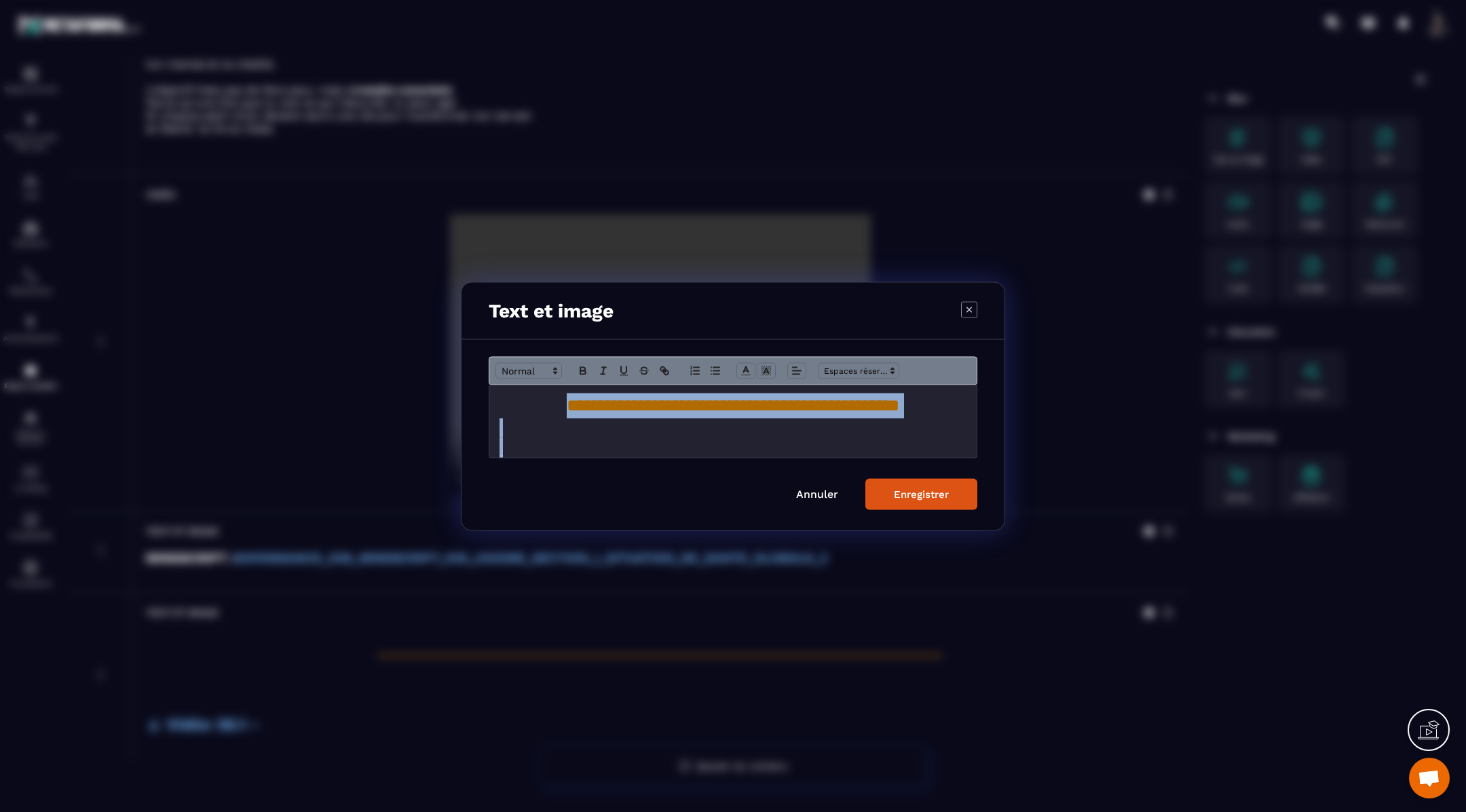
scroll to position [56, 0]
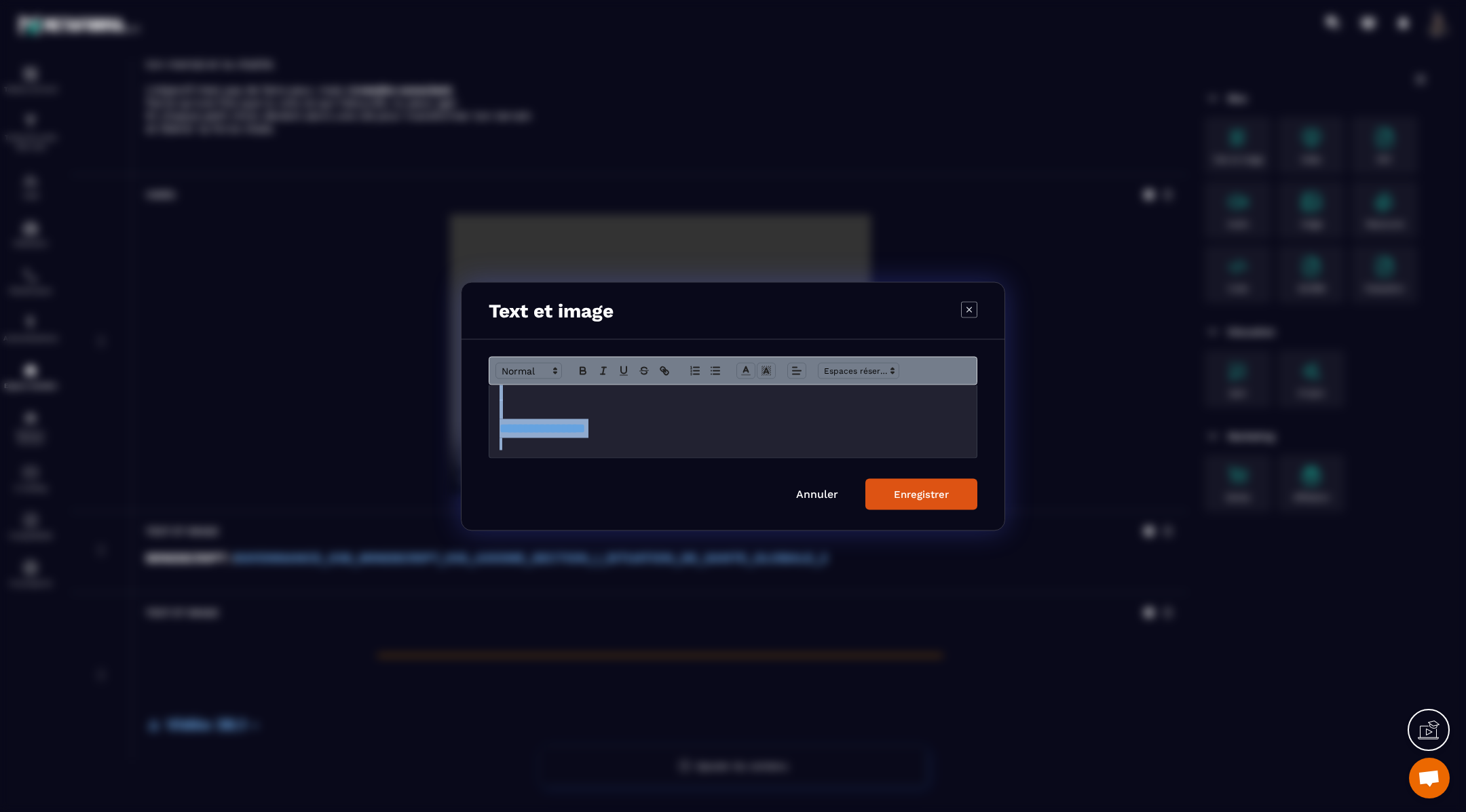
drag, startPoint x: 499, startPoint y: 415, endPoint x: 544, endPoint y: 466, distance: 68.0
click at [544, 466] on form "**********" at bounding box center [732, 433] width 488 height 153
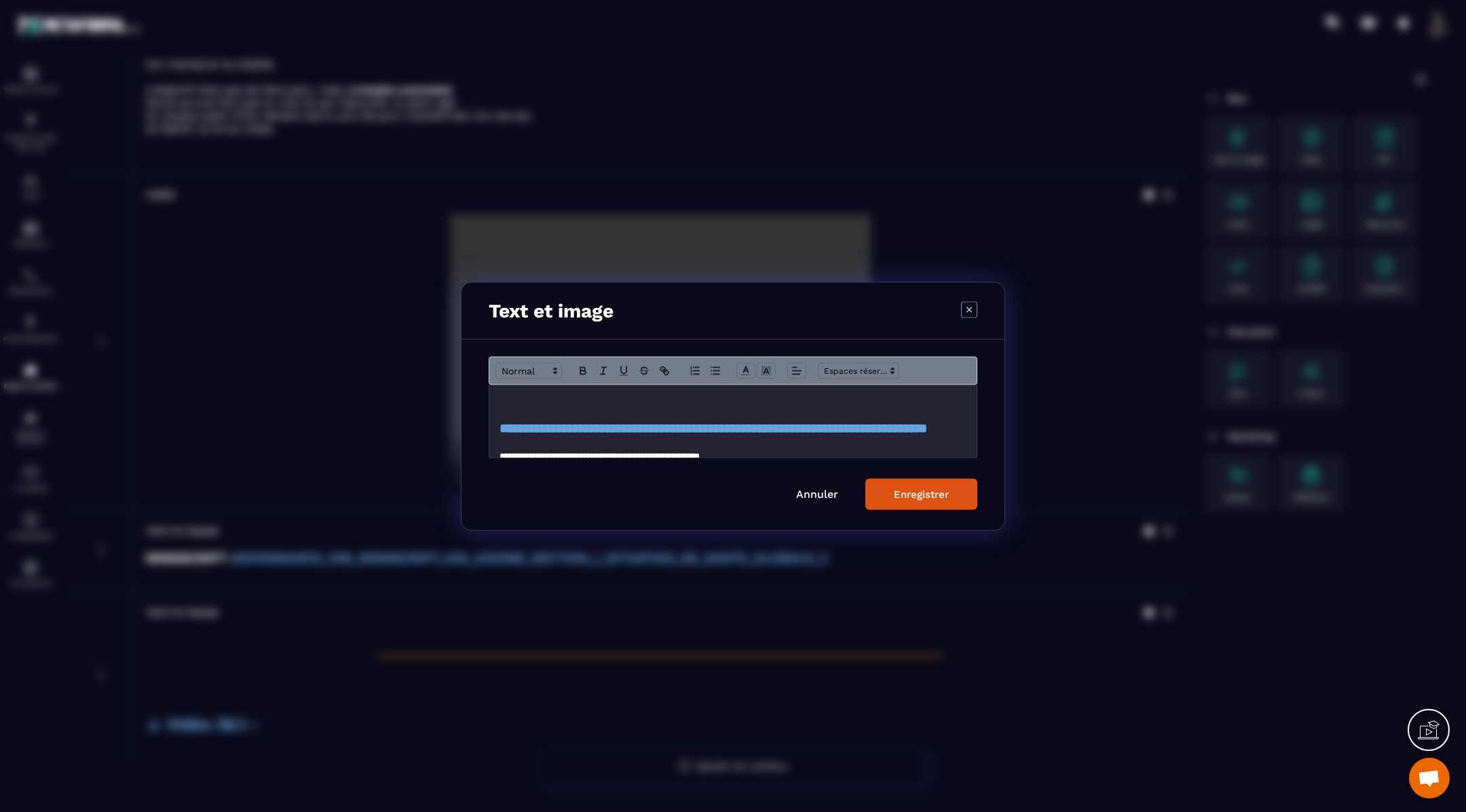
scroll to position [284, 0]
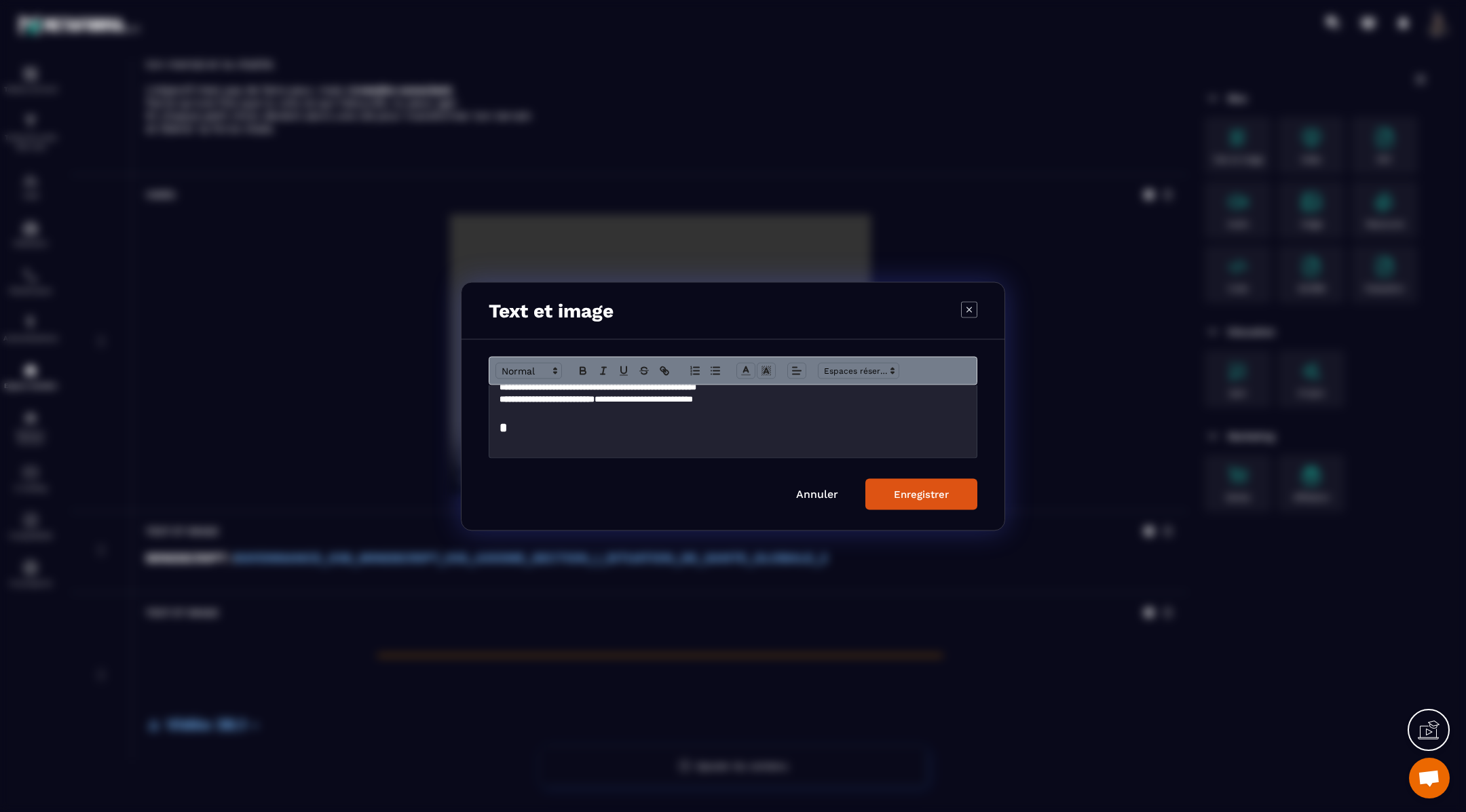
click at [911, 491] on div "Enregistrer" at bounding box center [922, 494] width 55 height 12
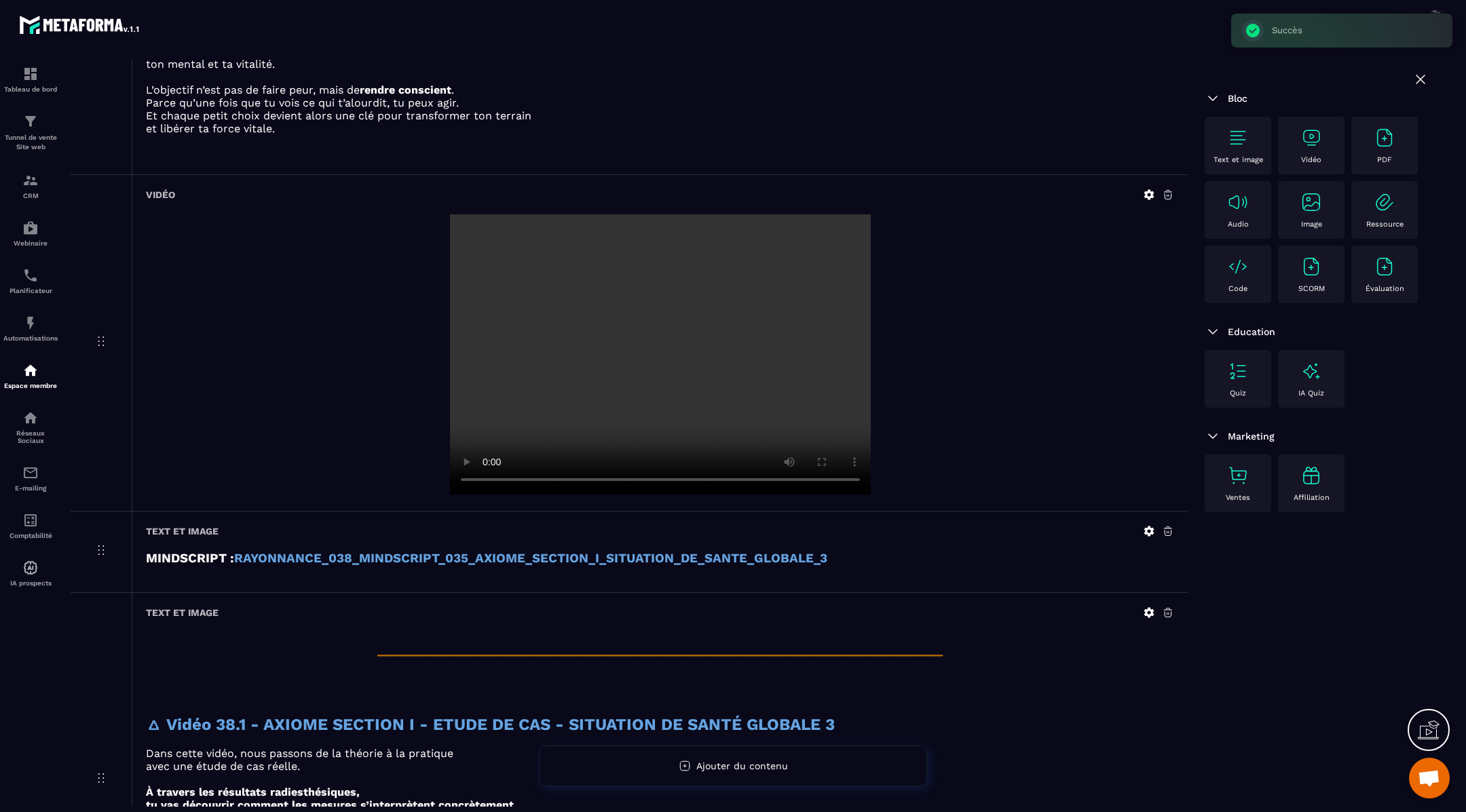
click at [1308, 139] on img at bounding box center [1311, 137] width 21 height 21
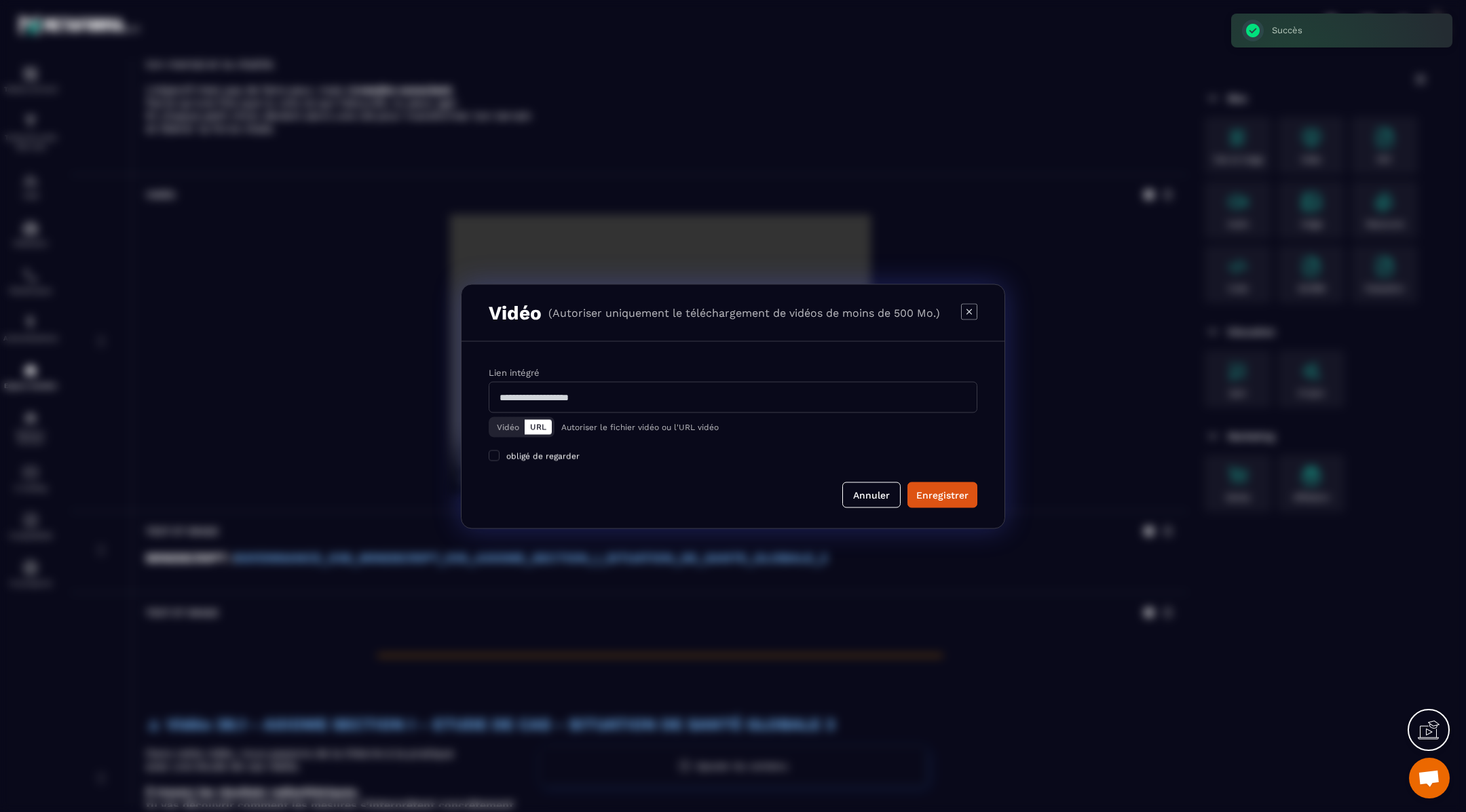
click at [516, 427] on button "Vidéo" at bounding box center [508, 427] width 33 height 15
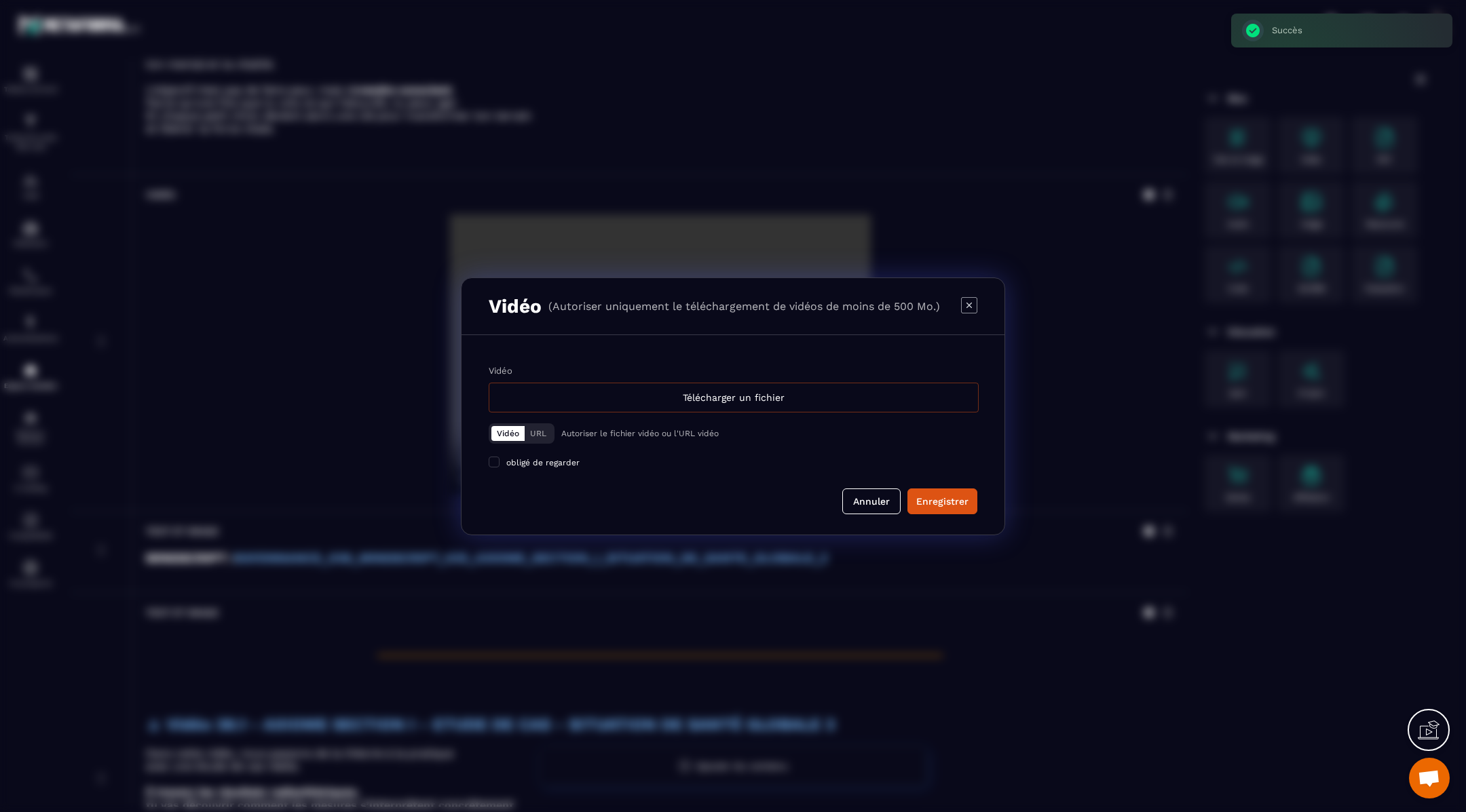
click at [562, 396] on div "Télécharger un fichier" at bounding box center [733, 397] width 490 height 30
click at [0, 0] on input "Vidéo Télécharger un fichier" at bounding box center [0, 0] width 0 height 0
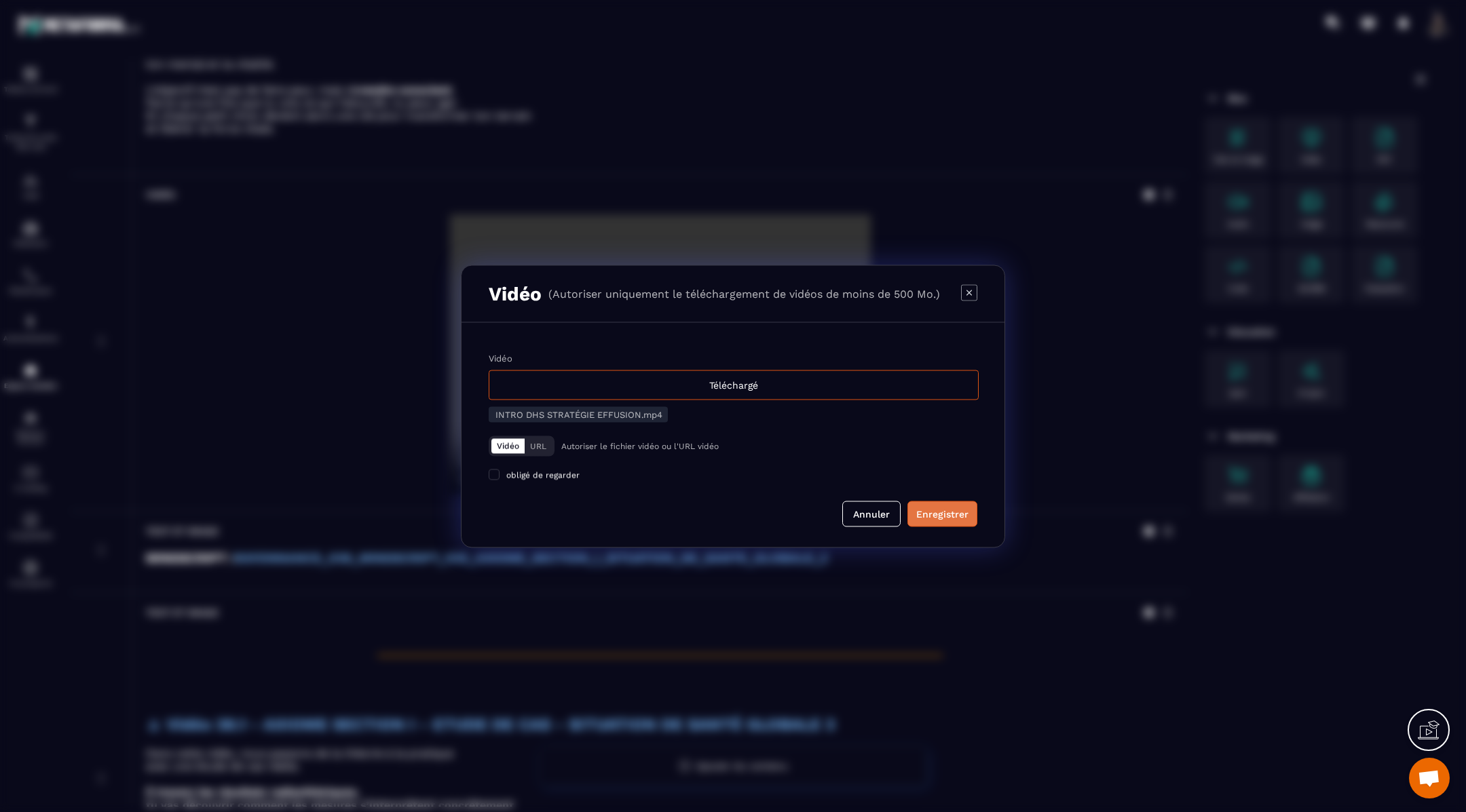
click at [927, 505] on button "Enregistrer" at bounding box center [942, 513] width 70 height 26
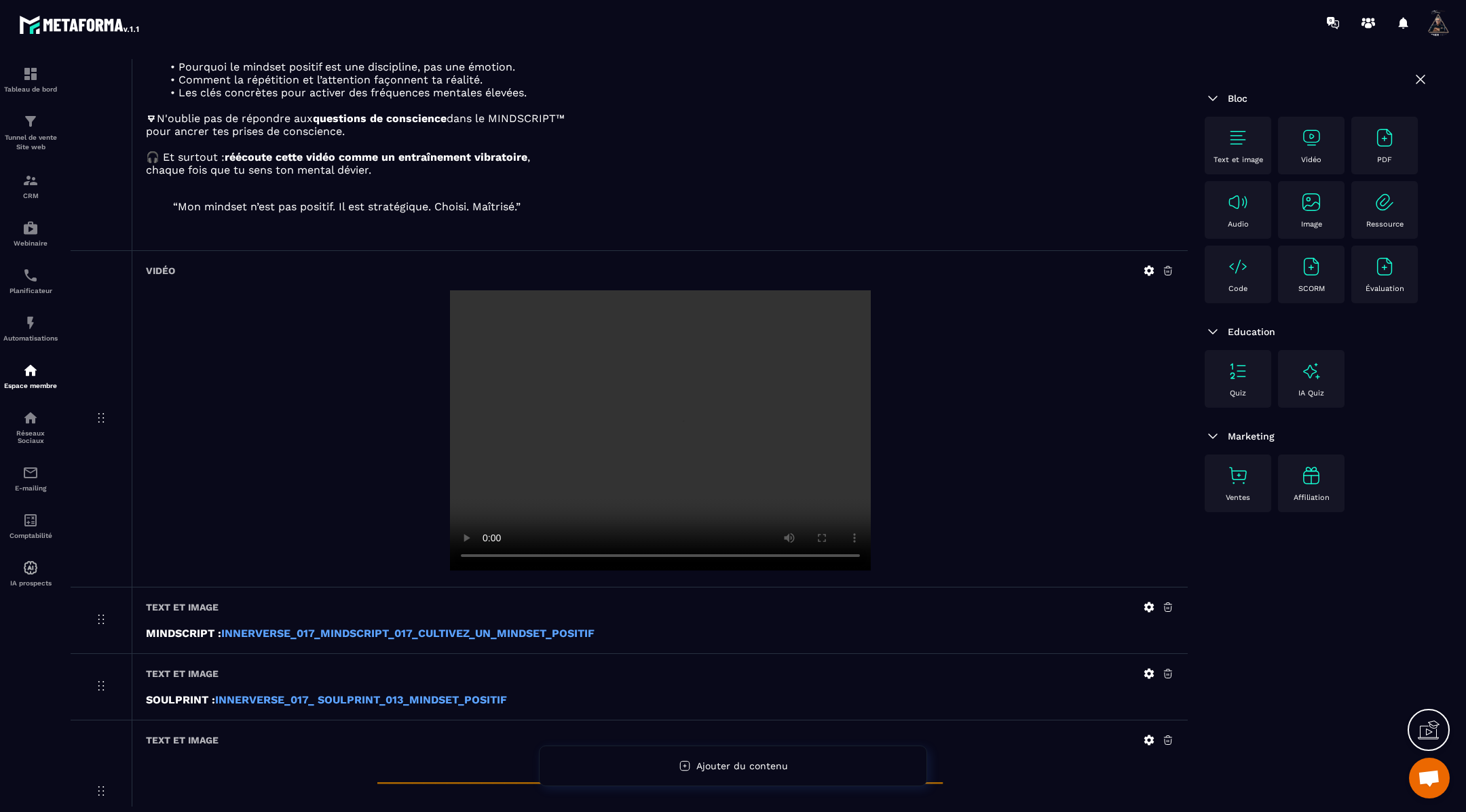
scroll to position [0, 0]
